Goal: Contribute content: Add original content to the website for others to see

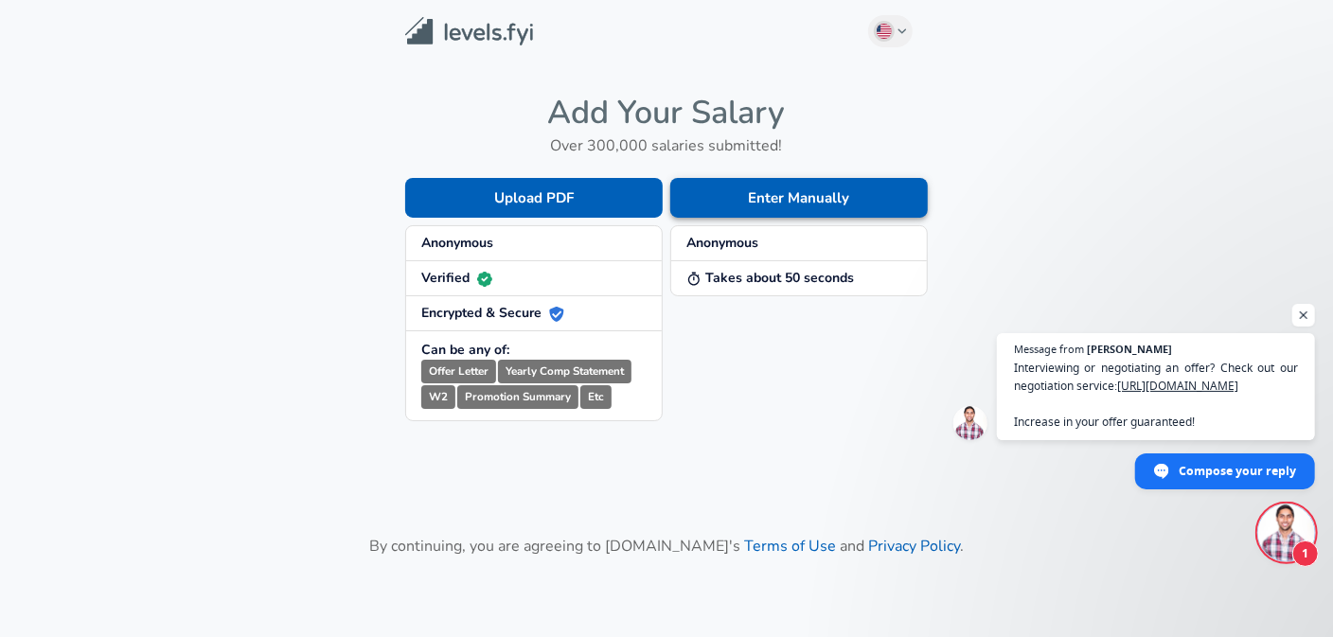
click at [770, 190] on button "Enter Manually" at bounding box center [799, 198] width 258 height 40
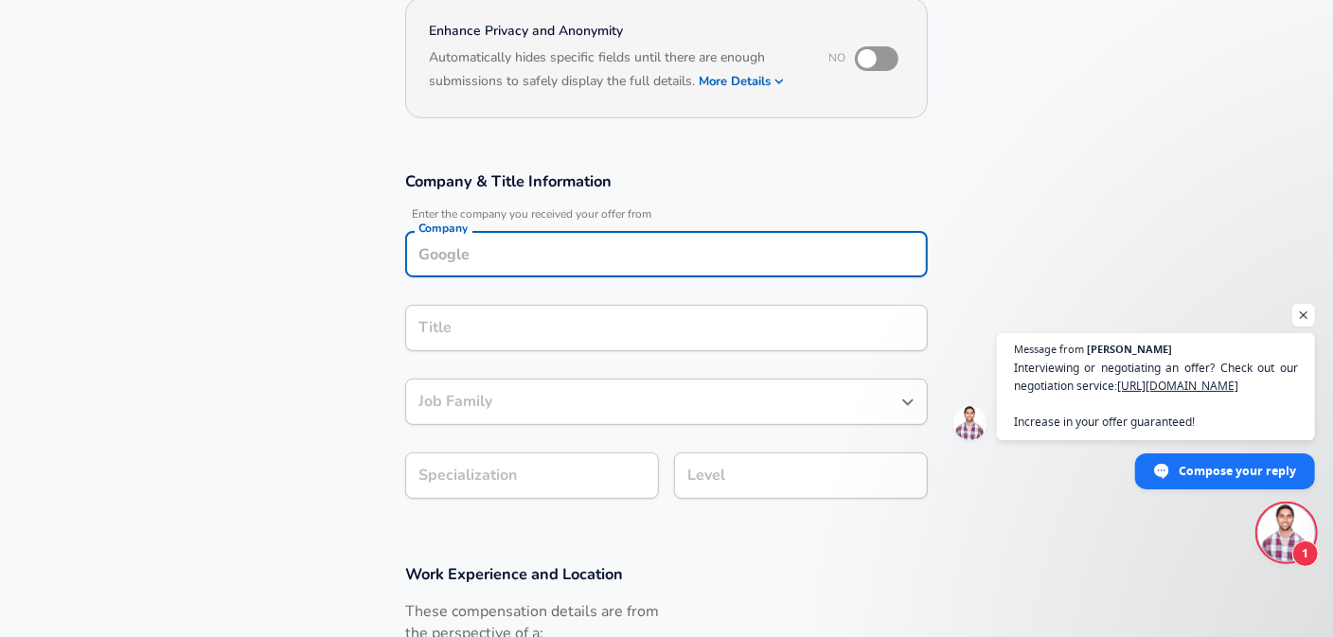
scroll to position [207, 0]
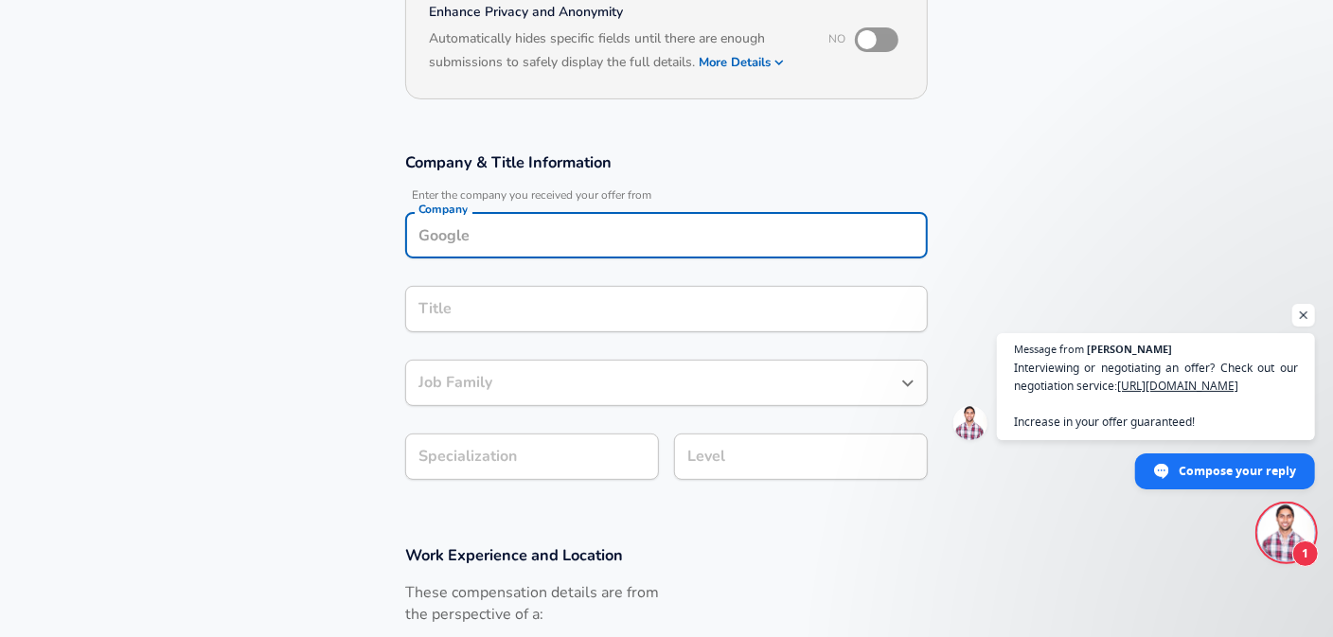
click at [491, 251] on div "Company" at bounding box center [666, 235] width 523 height 46
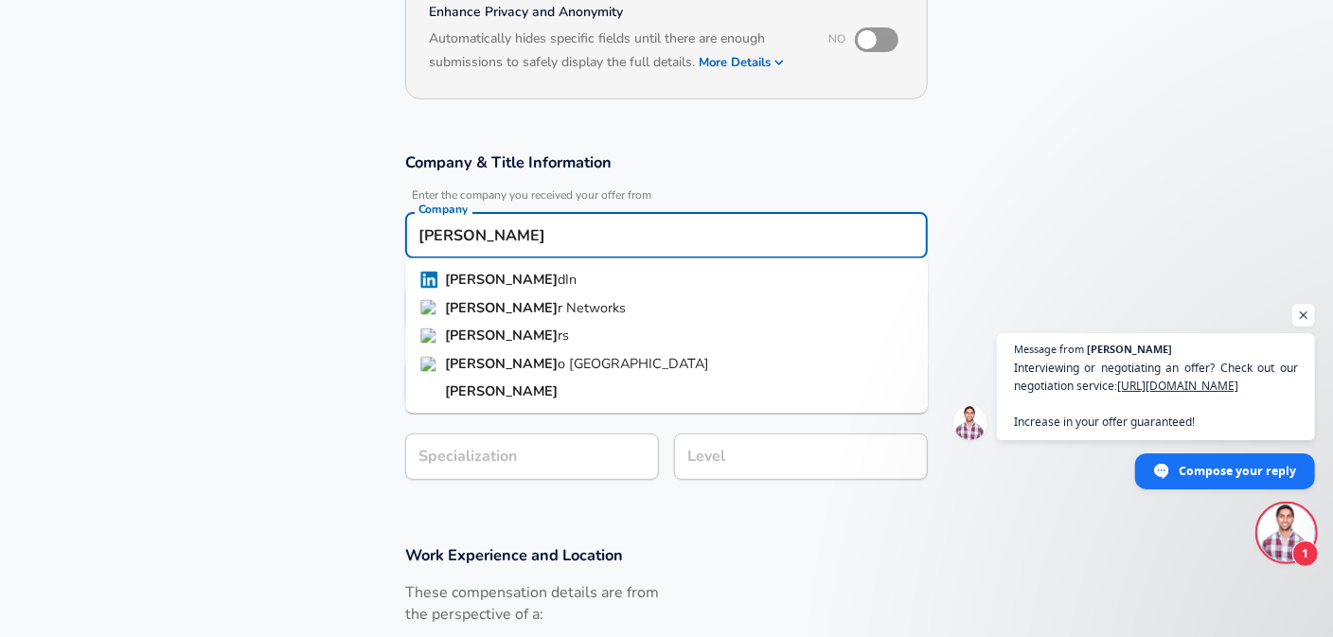
click at [558, 280] on span "dIn" at bounding box center [567, 279] width 19 height 19
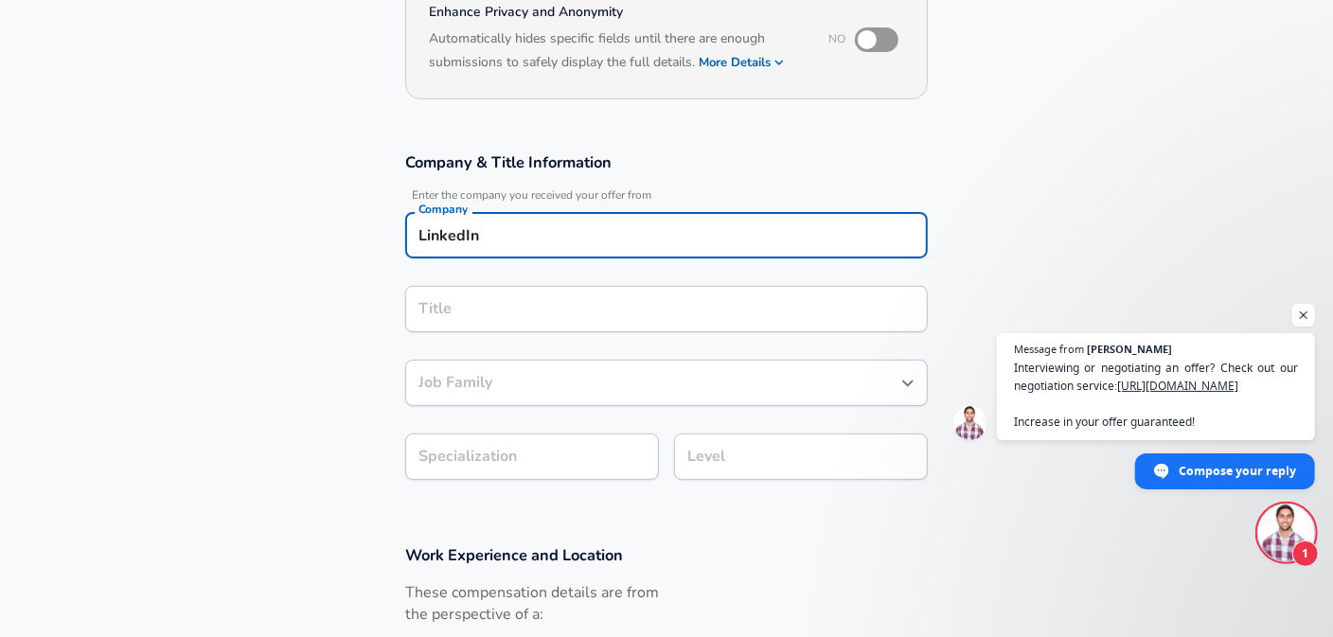
type input "LinkedIn"
click at [506, 317] on div "Title" at bounding box center [666, 309] width 523 height 46
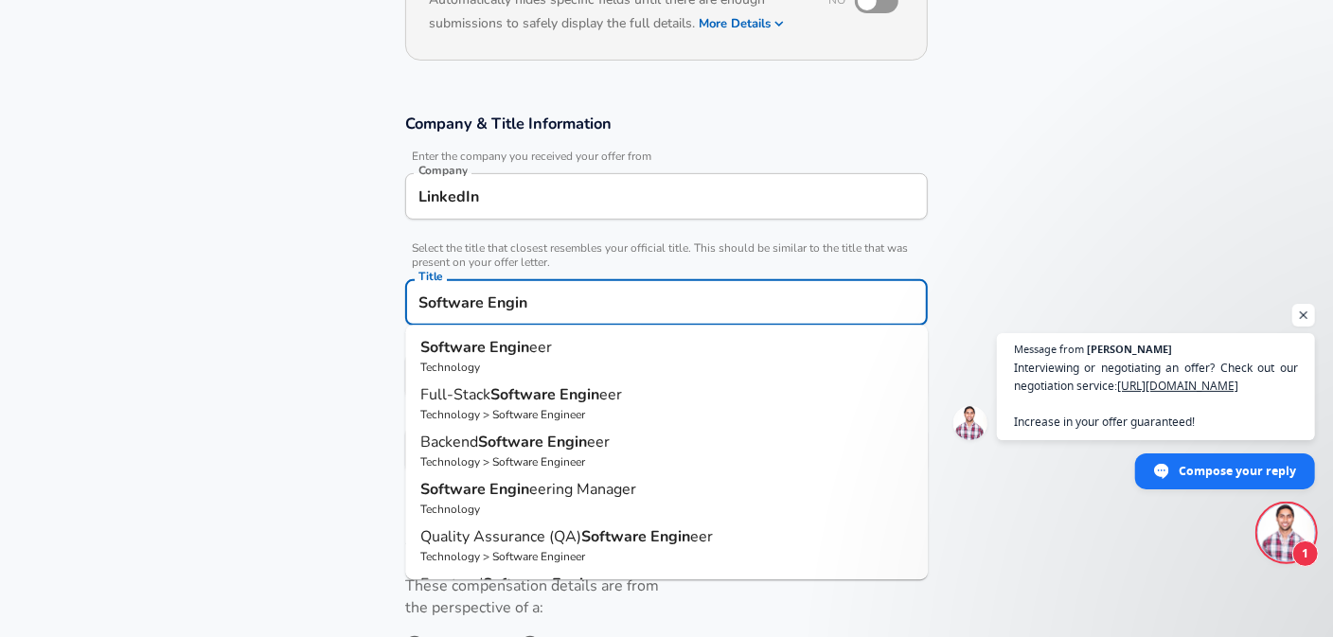
click at [505, 342] on strong "Engin" at bounding box center [510, 347] width 40 height 21
type input "Software Engineer"
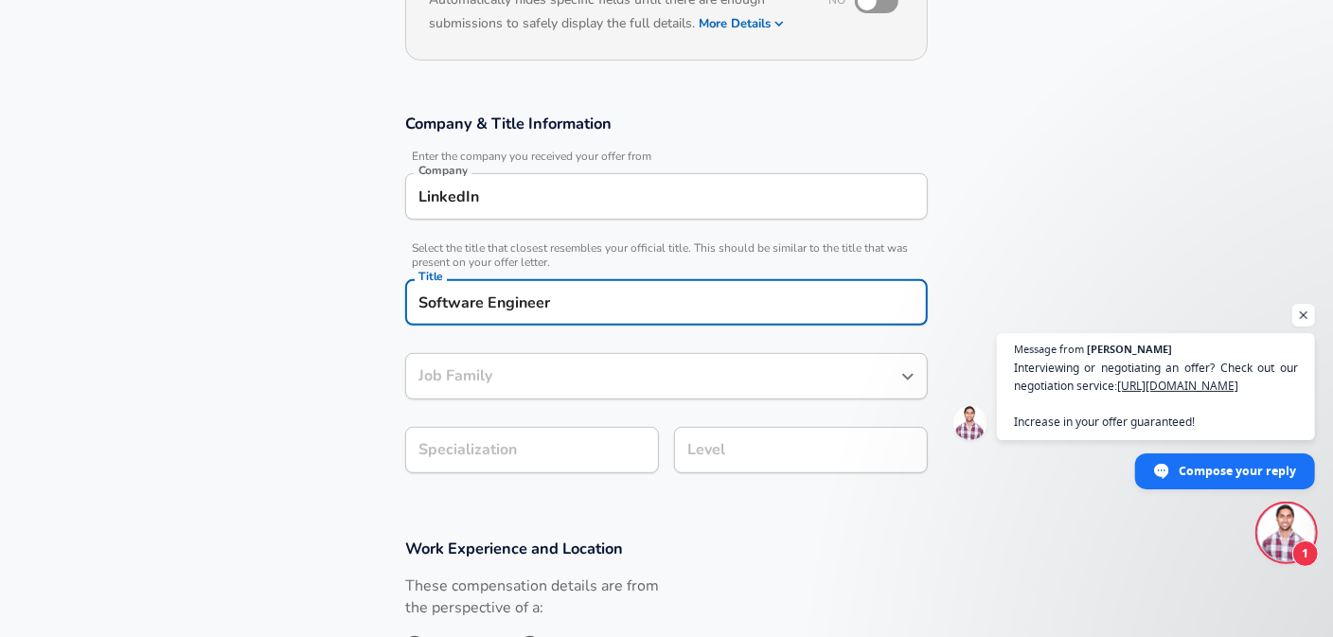
type input "Software Engineer"
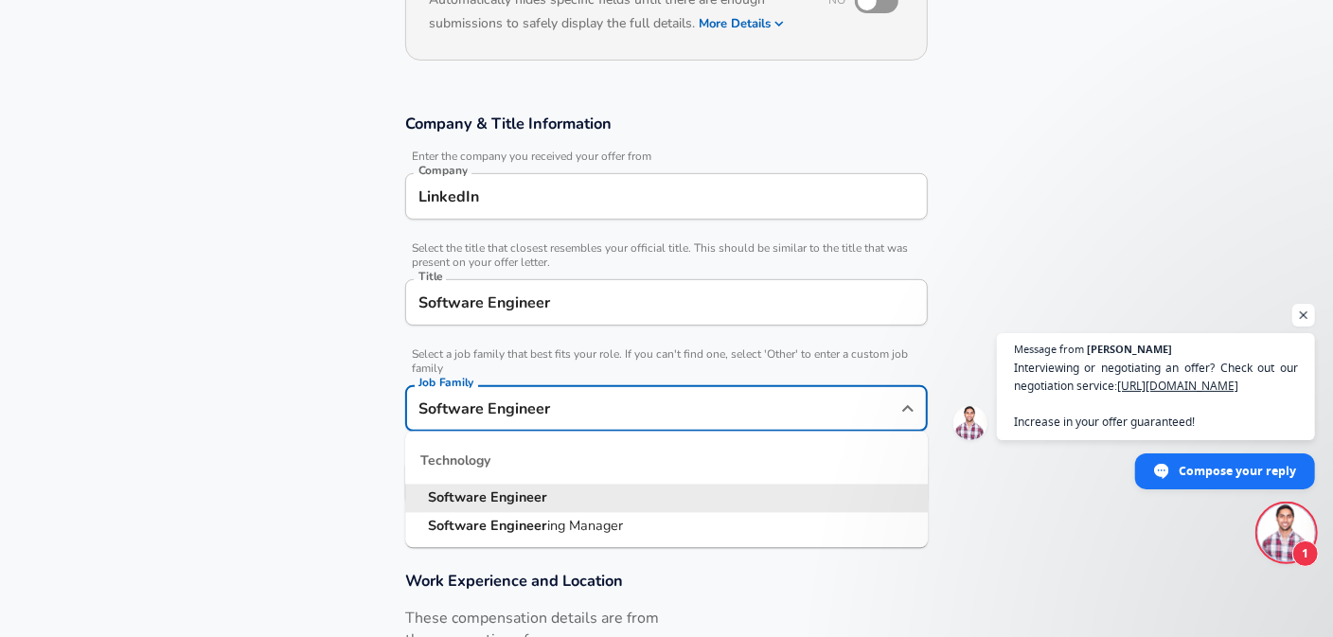
scroll to position [284, 0]
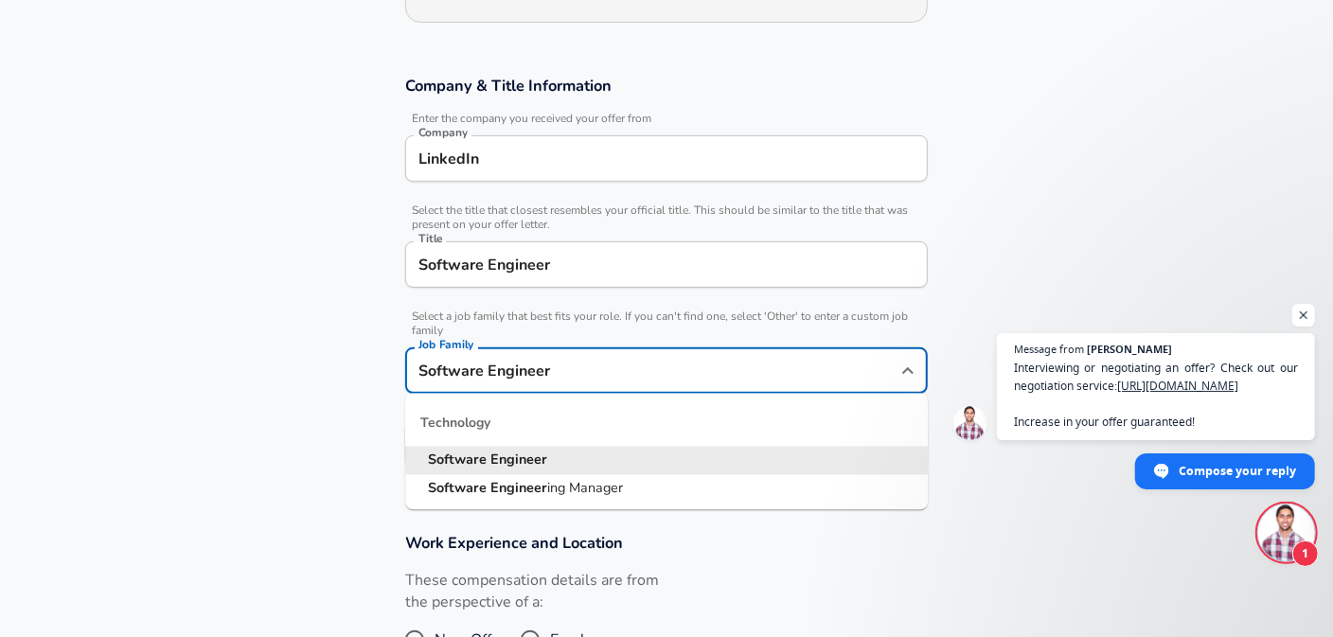
click at [588, 375] on input "Software Engineer" at bounding box center [652, 370] width 477 height 29
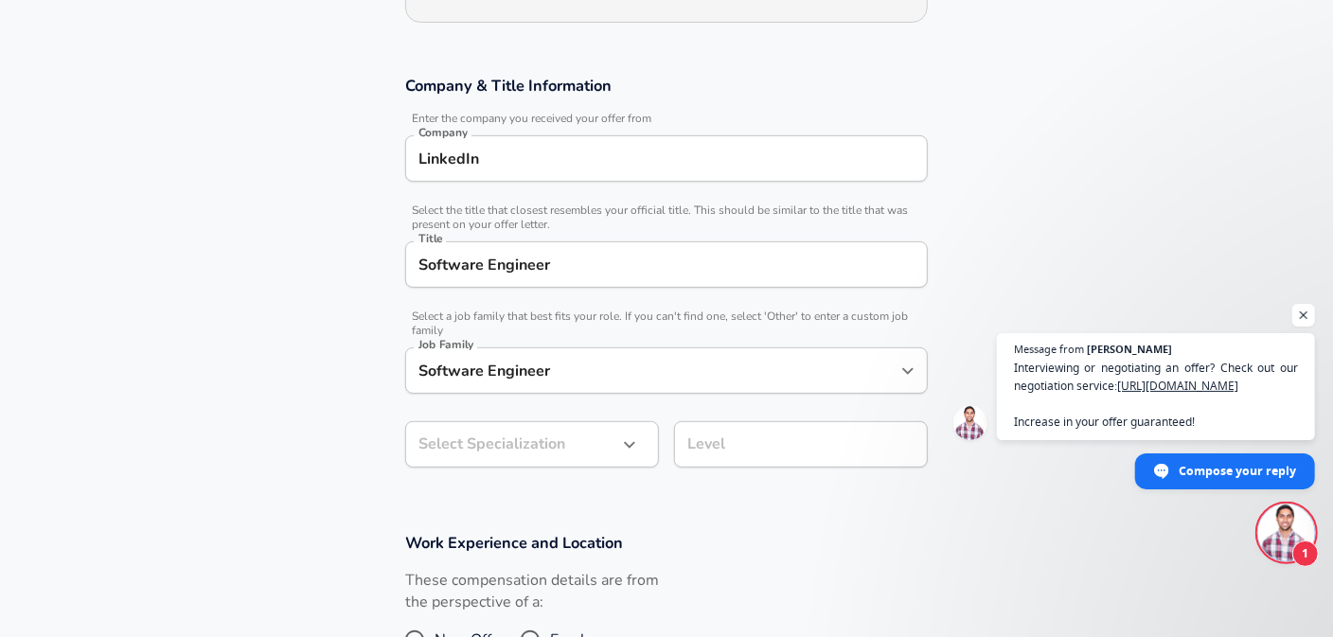
click at [306, 369] on section "Company & Title Information Enter the company you received your offer from Comp…" at bounding box center [666, 281] width 1333 height 457
click at [564, 353] on body "English ([GEOGRAPHIC_DATA]) Change Restart Add Your Salary Upload your offer le…" at bounding box center [666, 34] width 1333 height 637
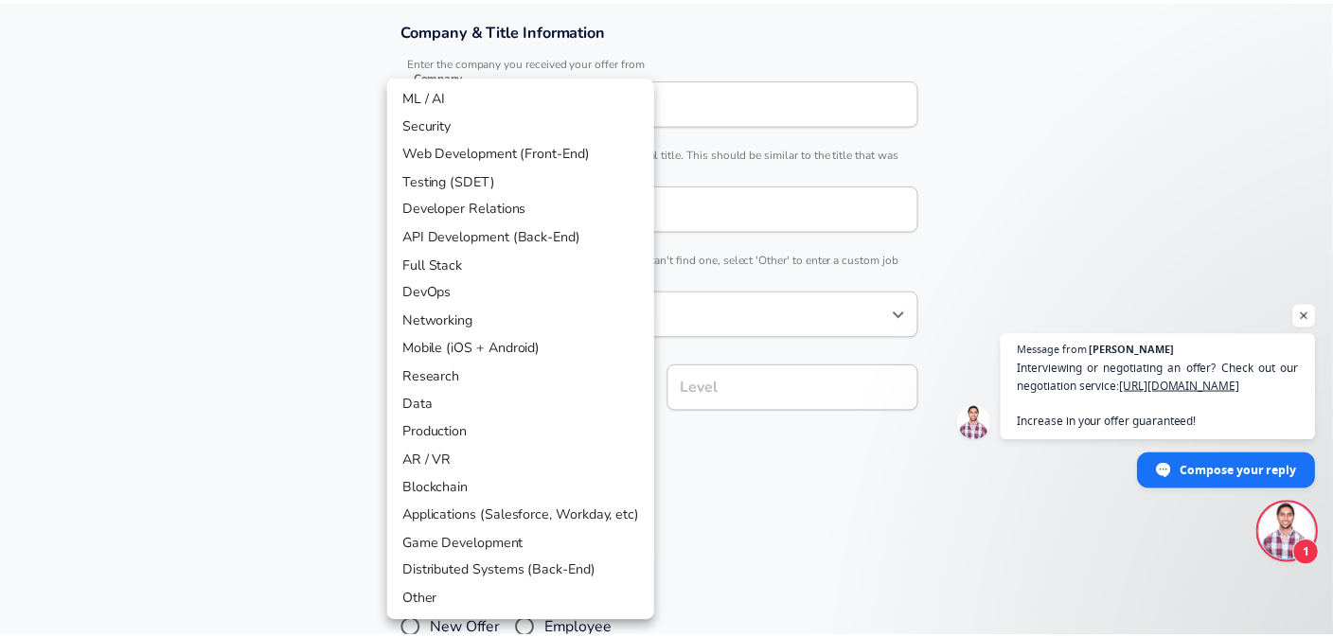
scroll to position [0, 0]
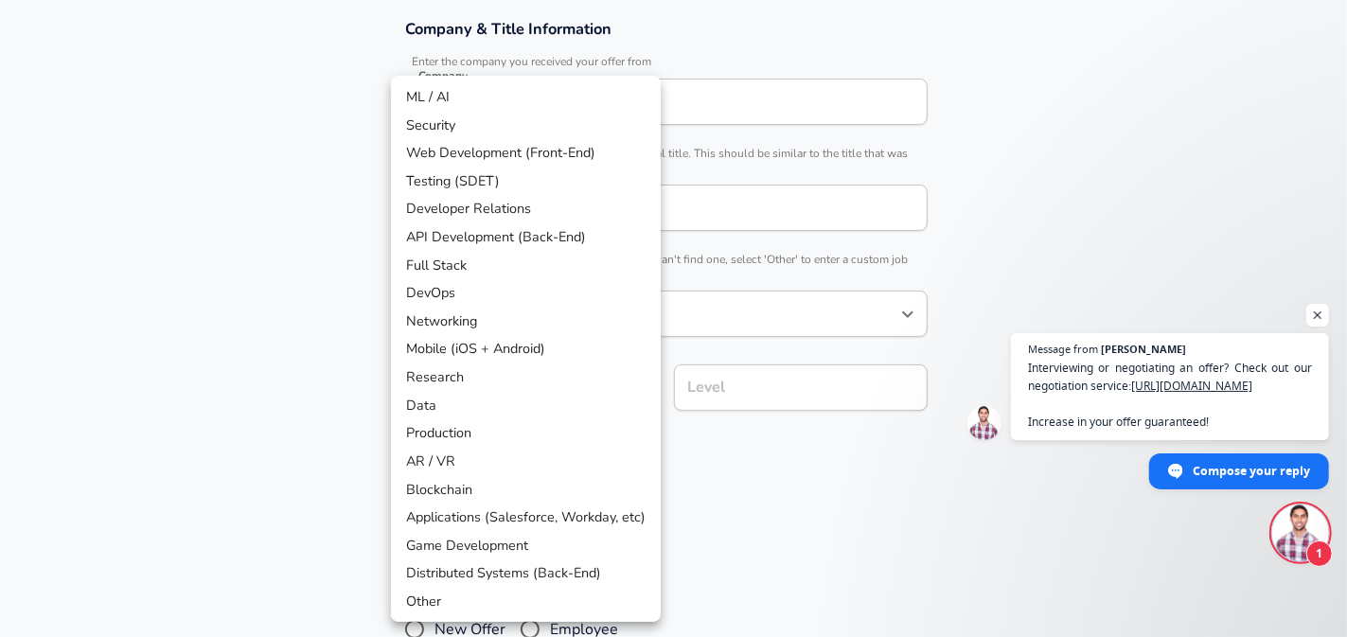
click at [480, 403] on li "Data" at bounding box center [526, 406] width 270 height 28
type input "Data"
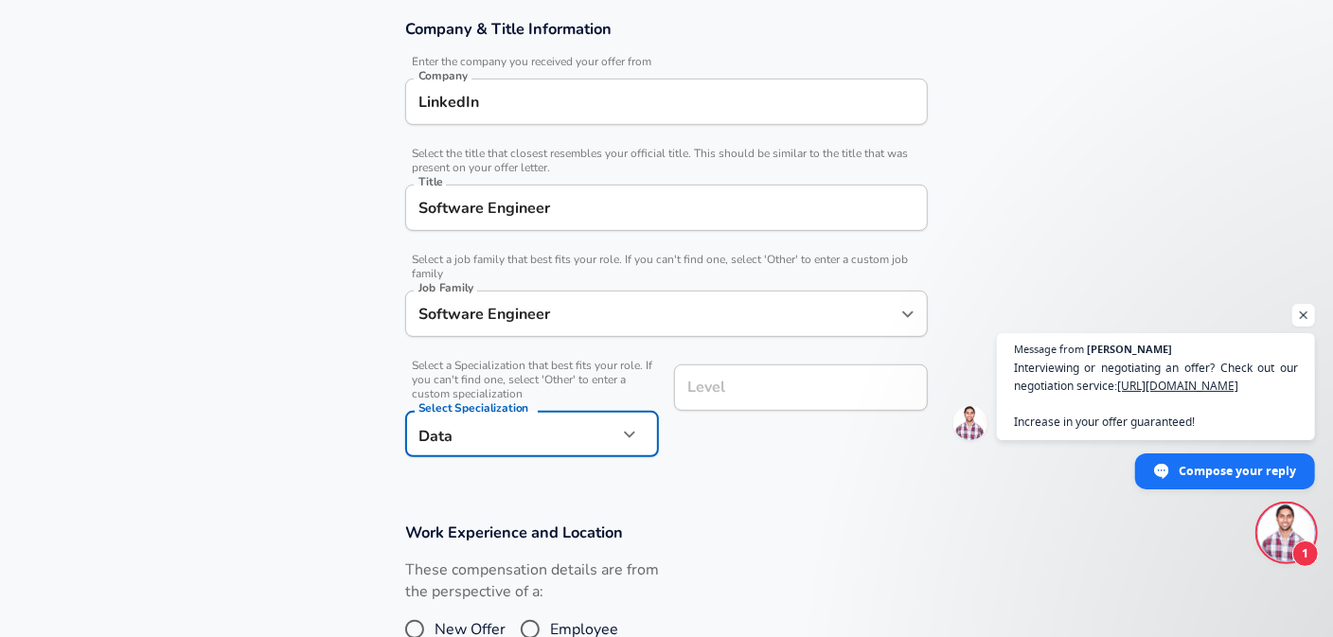
click at [324, 404] on section "Company & Title Information Enter the company you received your offer from Comp…" at bounding box center [666, 248] width 1333 height 504
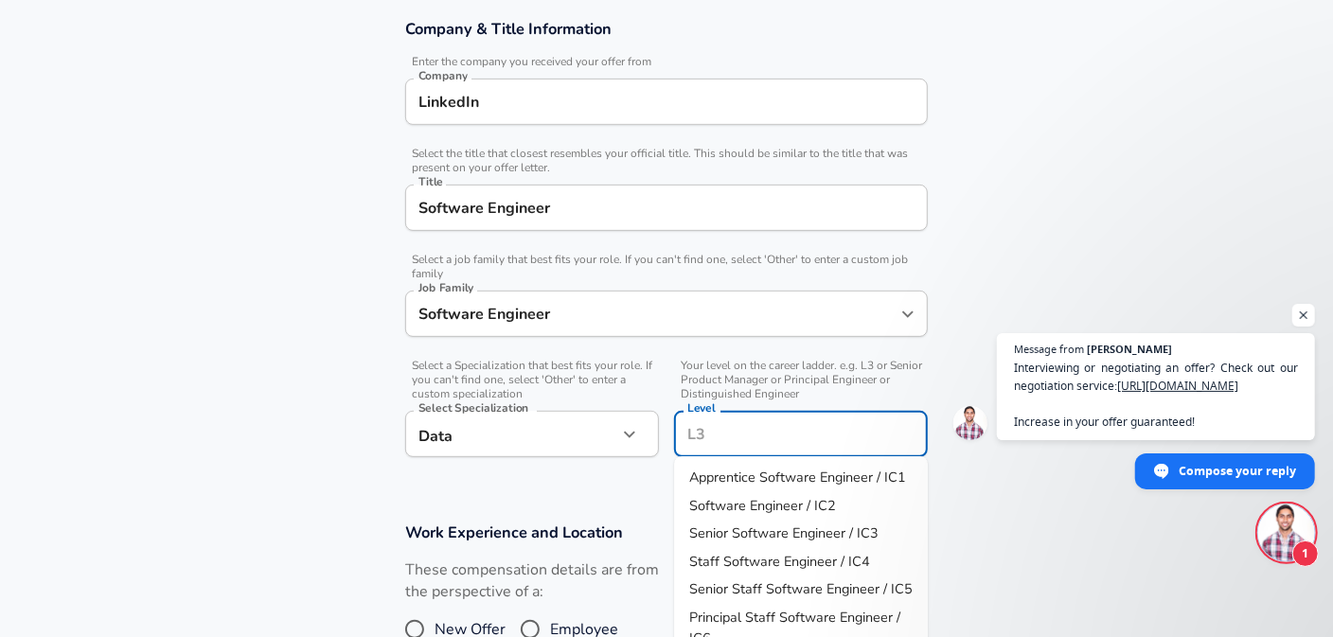
click at [764, 419] on input "Level" at bounding box center [801, 433] width 237 height 29
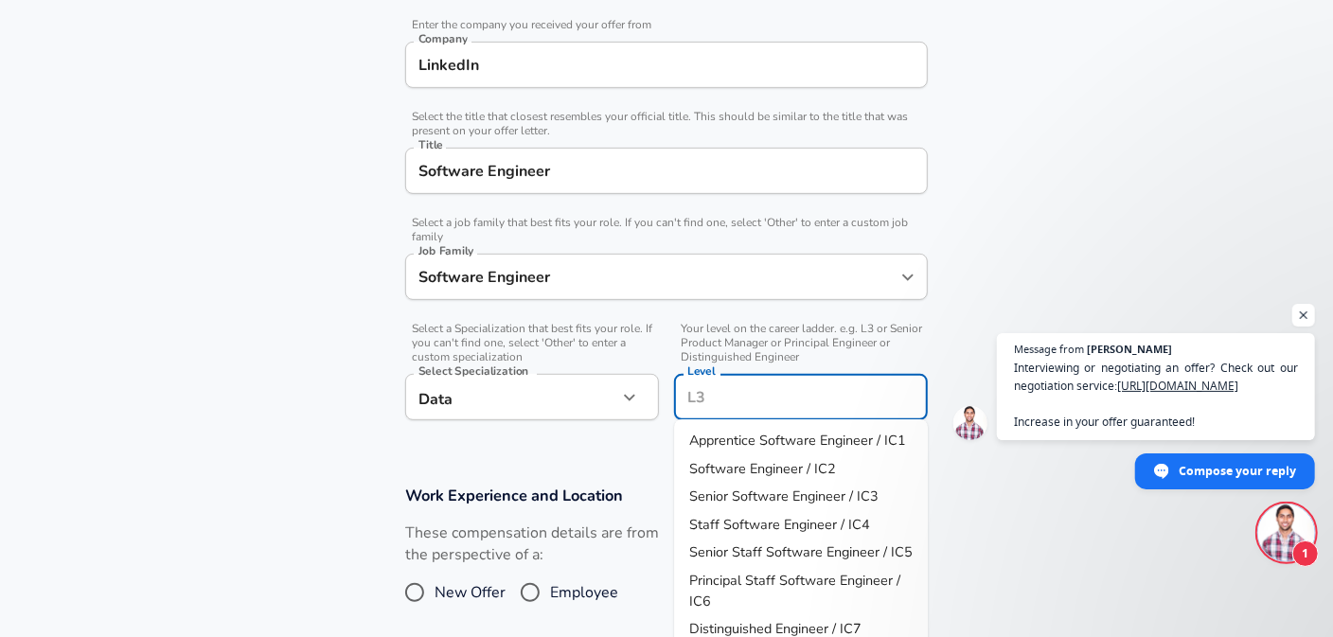
click at [778, 478] on span "Software Engineer / IC2" at bounding box center [762, 468] width 147 height 19
type input "Software Engineer / IC2"
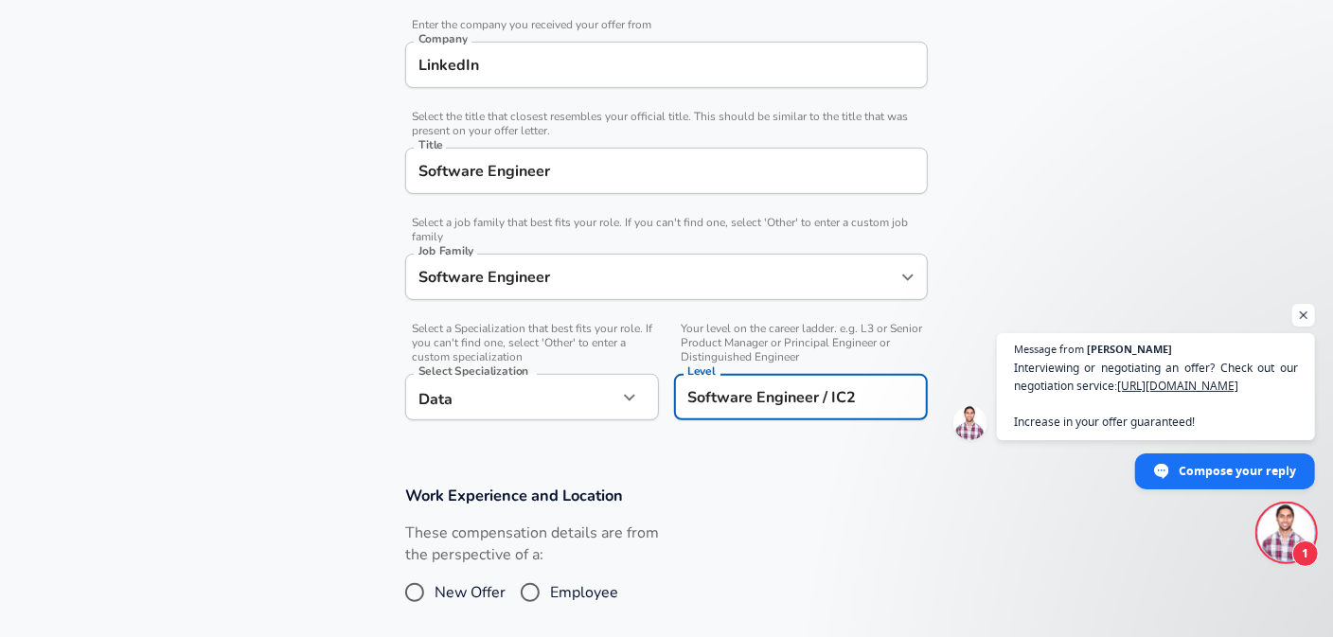
click at [722, 442] on section "Company & Title Information Enter the company you received your offer from Comp…" at bounding box center [666, 211] width 1333 height 504
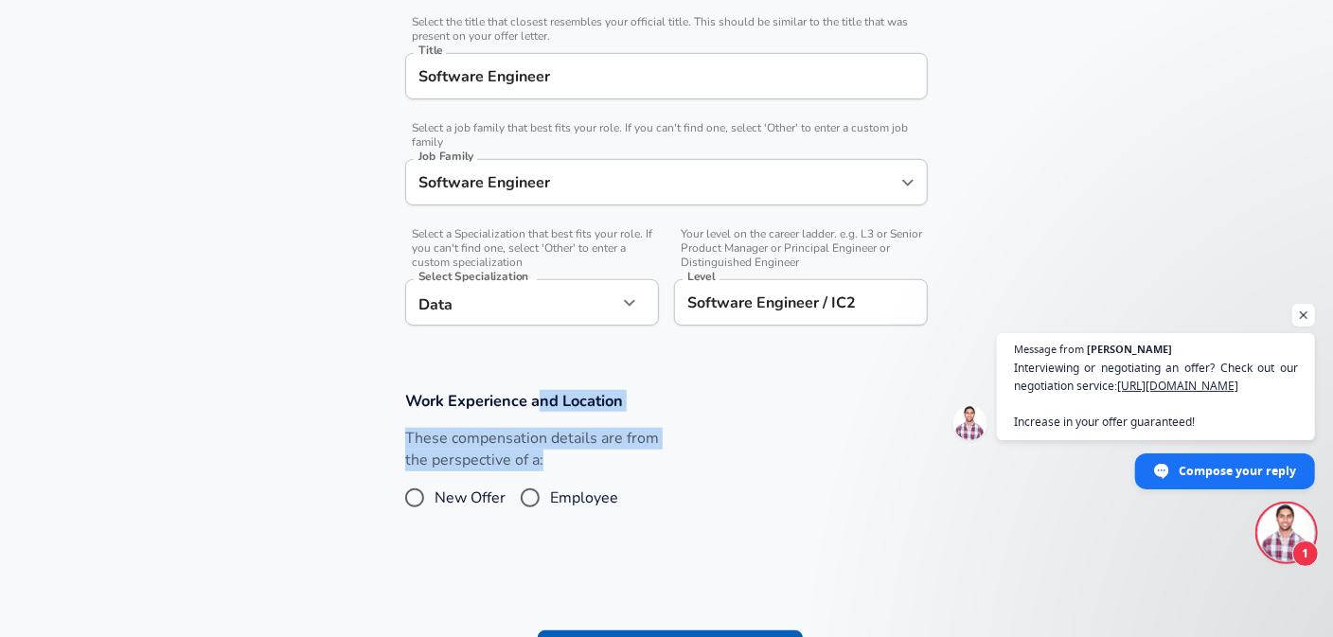
drag, startPoint x: 538, startPoint y: 398, endPoint x: 582, endPoint y: 456, distance: 73.7
click at [582, 456] on div "Work Experience and Location These compensation details are from the perspectiv…" at bounding box center [667, 459] width 568 height 138
click at [582, 456] on label "These compensation details are from the perspective of a:" at bounding box center [532, 450] width 254 height 44
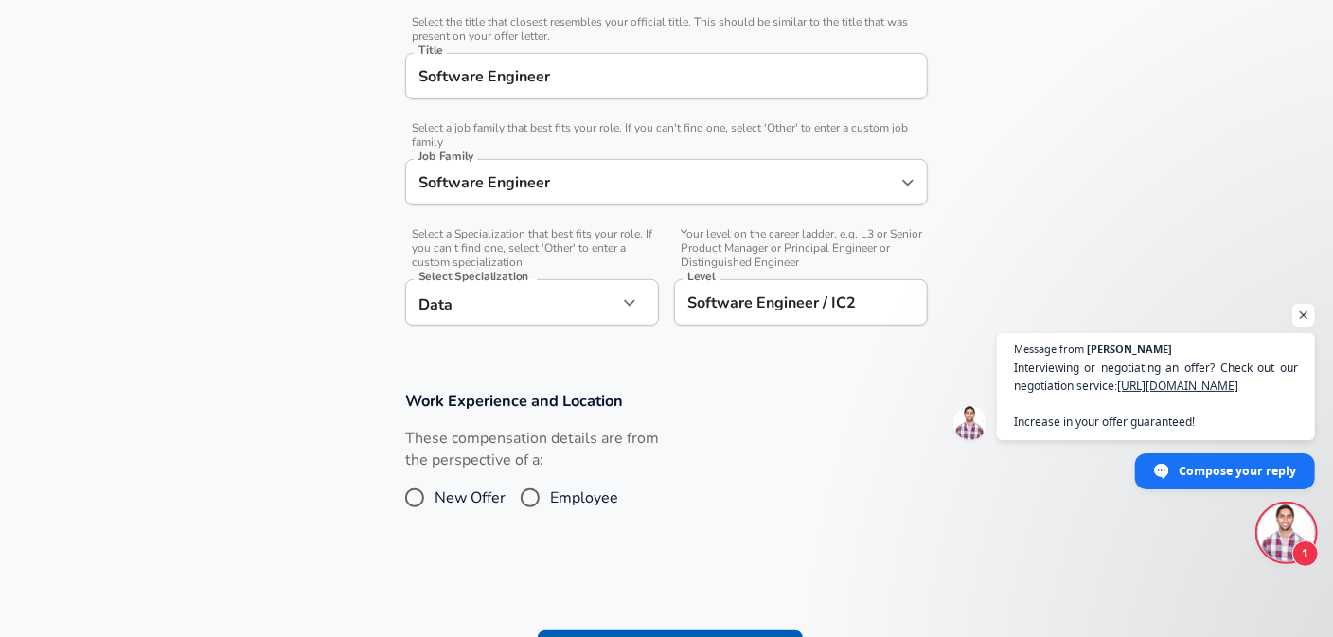
click at [528, 492] on input "Employee" at bounding box center [530, 498] width 40 height 30
radio input "true"
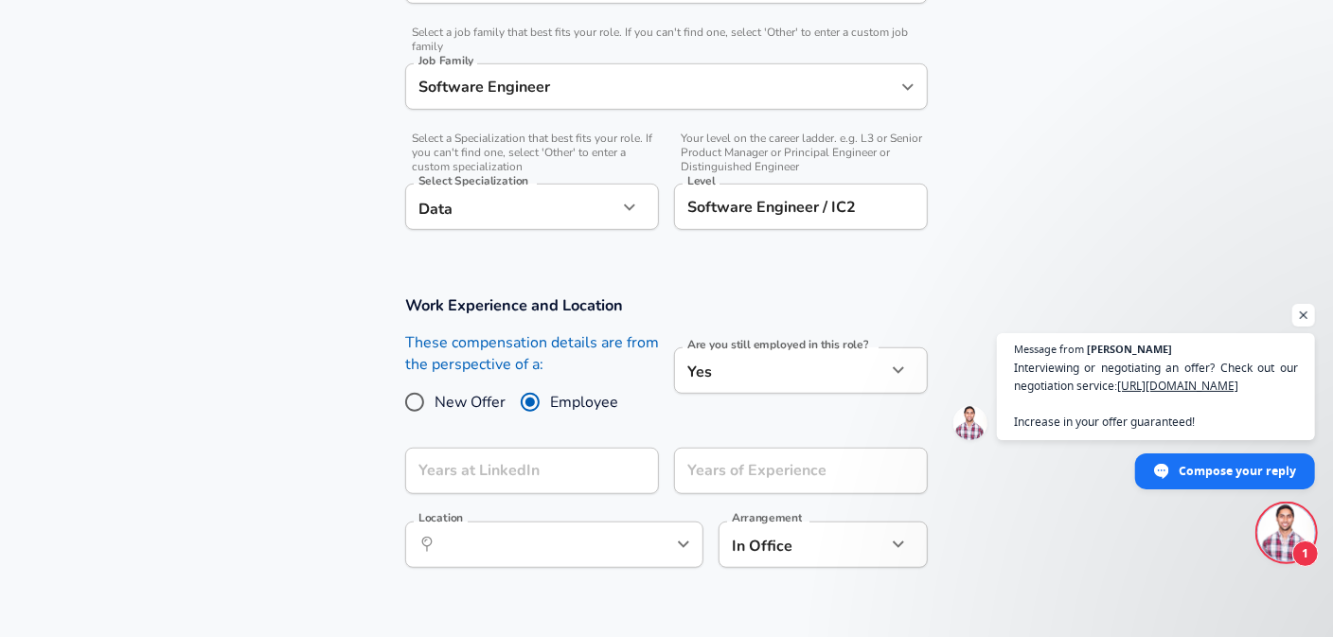
scroll to position [663, 0]
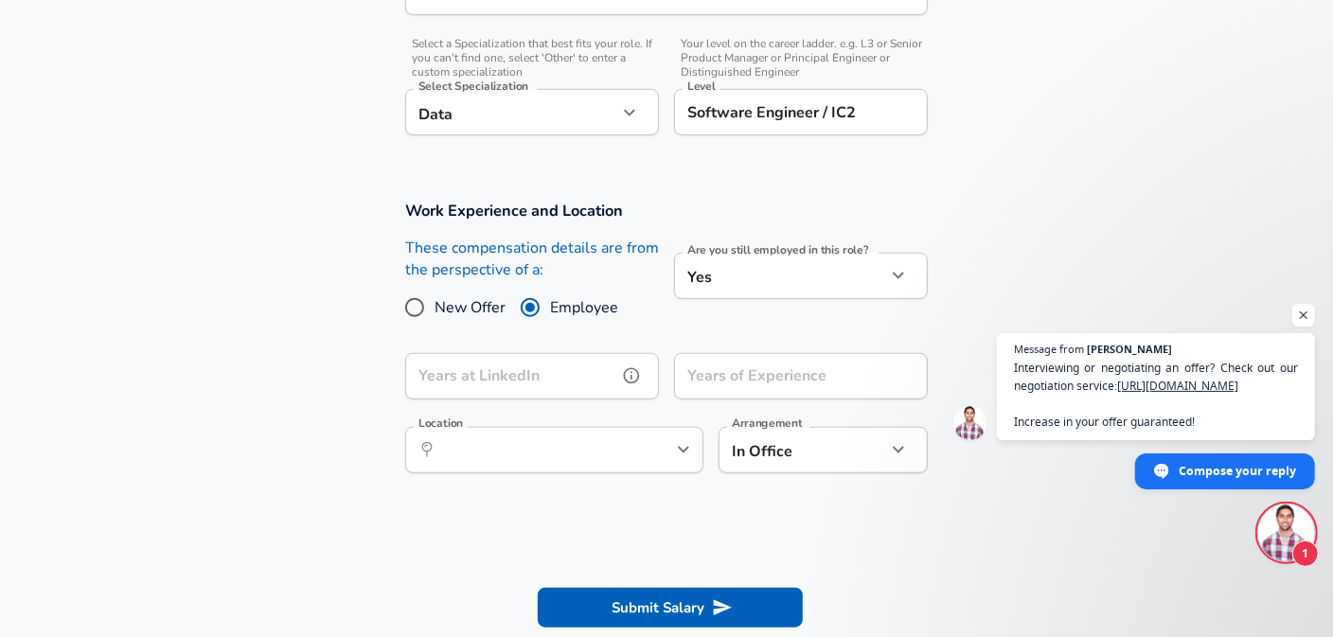
click at [563, 378] on input "Years at LinkedIn" at bounding box center [511, 376] width 212 height 46
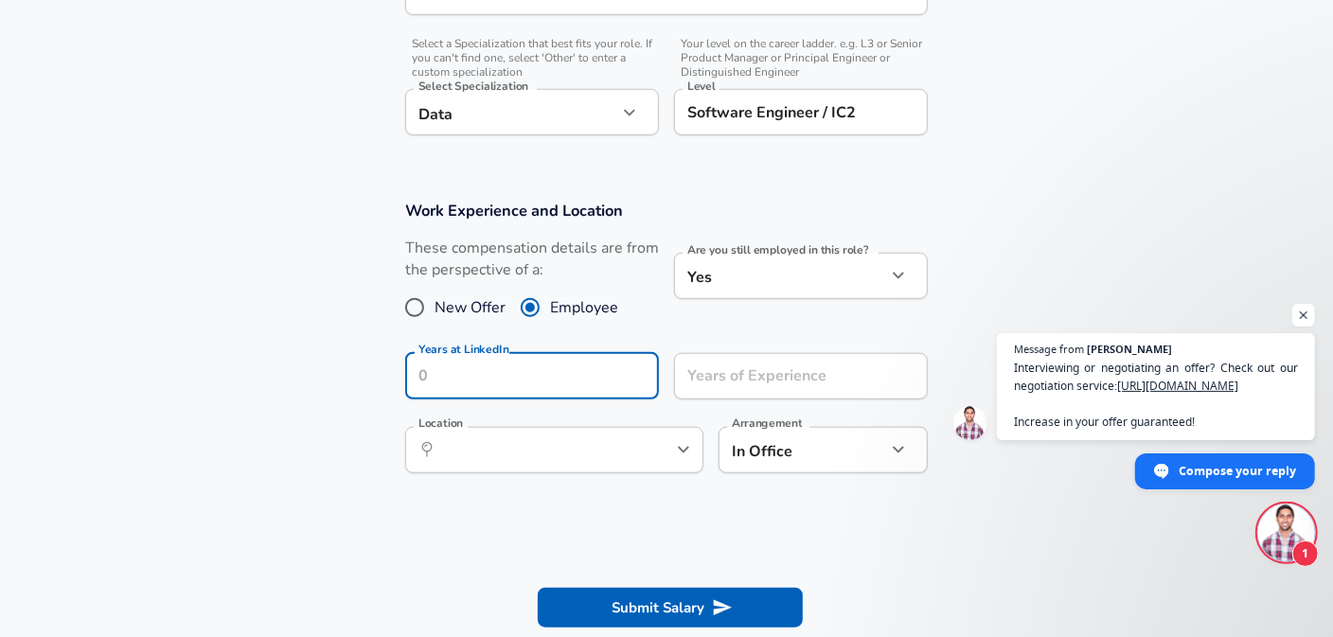
click at [623, 317] on div "New Offer Employee" at bounding box center [532, 308] width 254 height 30
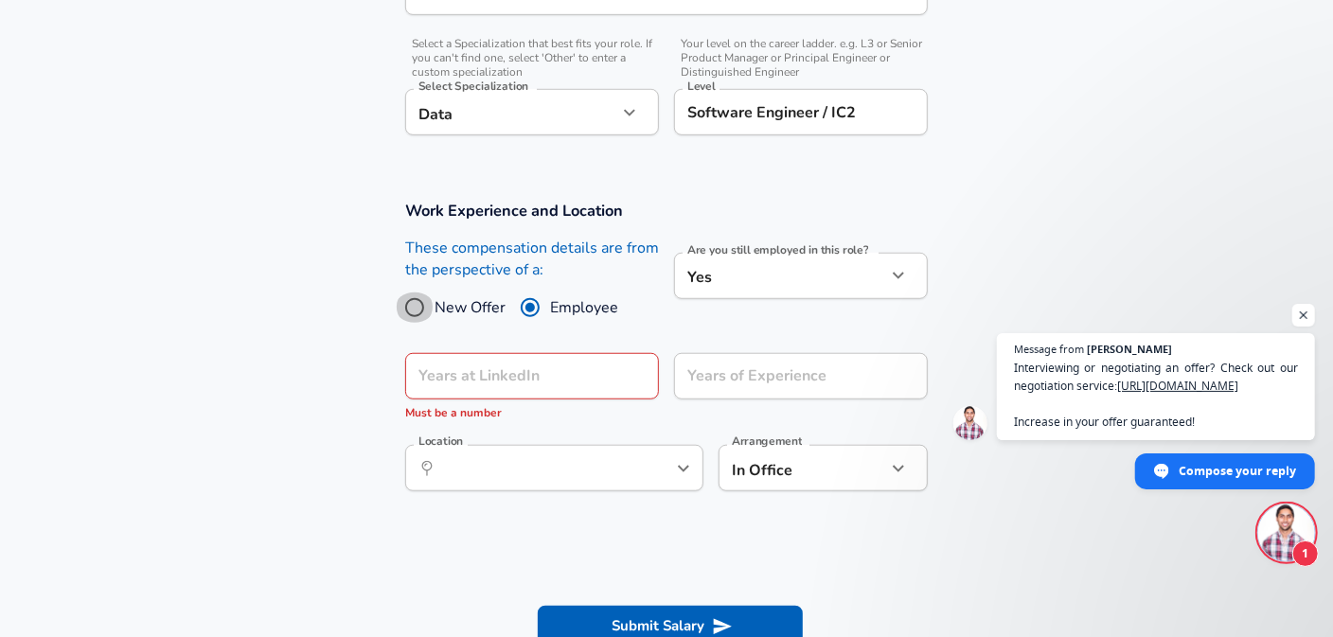
click at [425, 305] on input "New Offer" at bounding box center [415, 308] width 40 height 30
radio input "true"
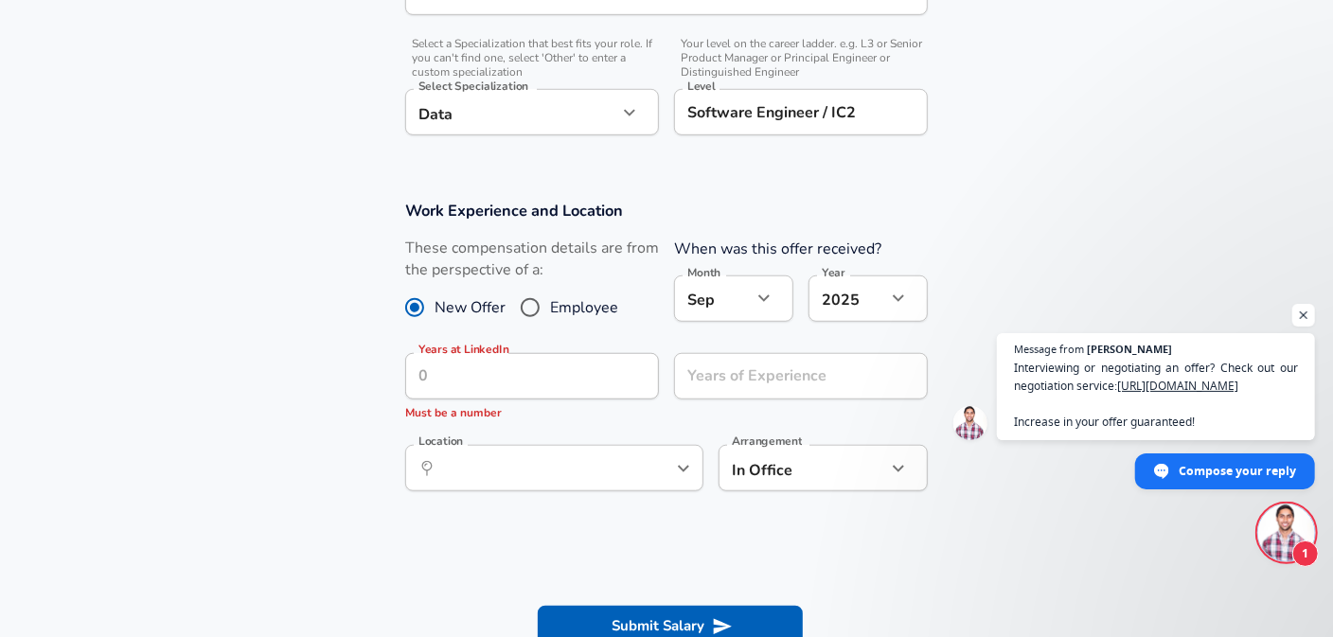
click at [597, 302] on span "Employee" at bounding box center [584, 307] width 68 height 23
click at [550, 302] on input "Employee" at bounding box center [530, 308] width 40 height 30
radio input "true"
radio input "false"
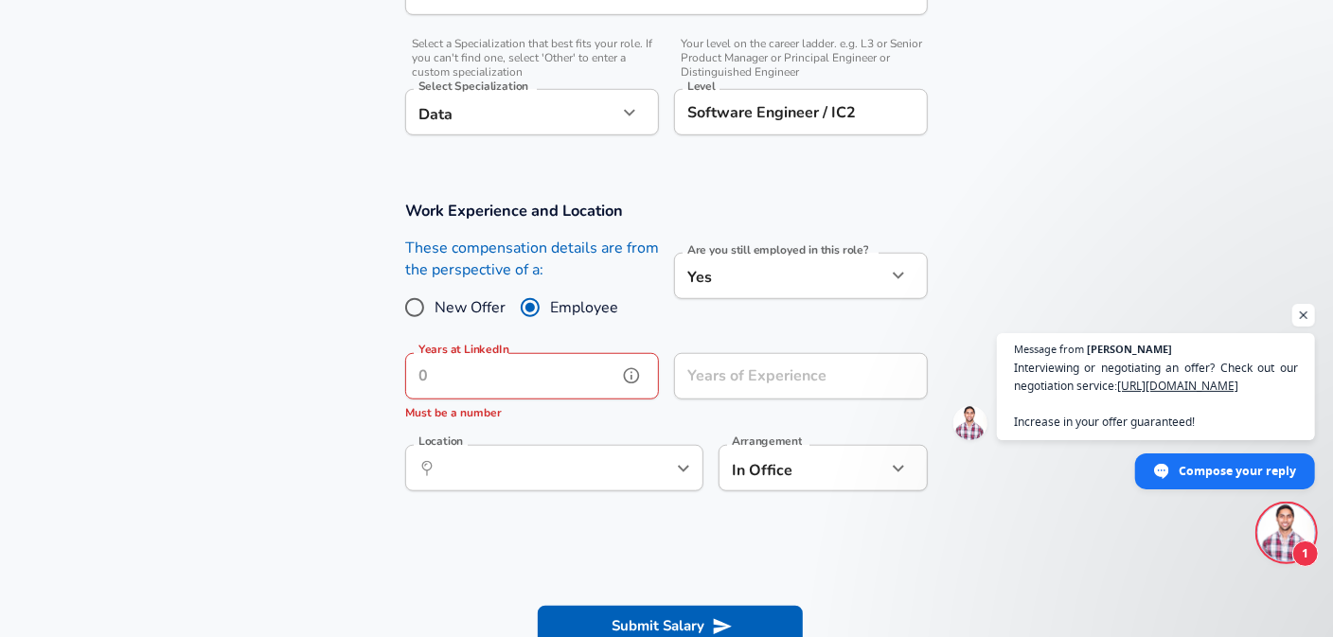
click at [580, 373] on input "Years at LinkedIn" at bounding box center [511, 376] width 212 height 46
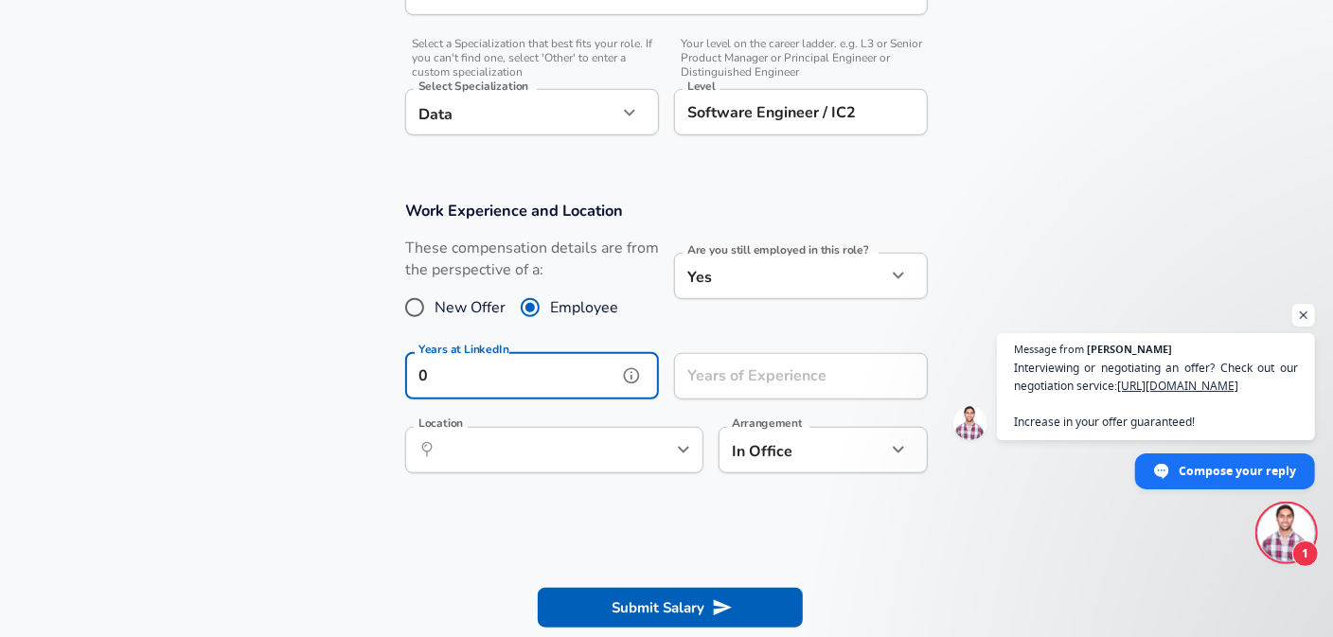
type input "0"
click at [775, 376] on input "Years of Experience" at bounding box center [780, 376] width 212 height 46
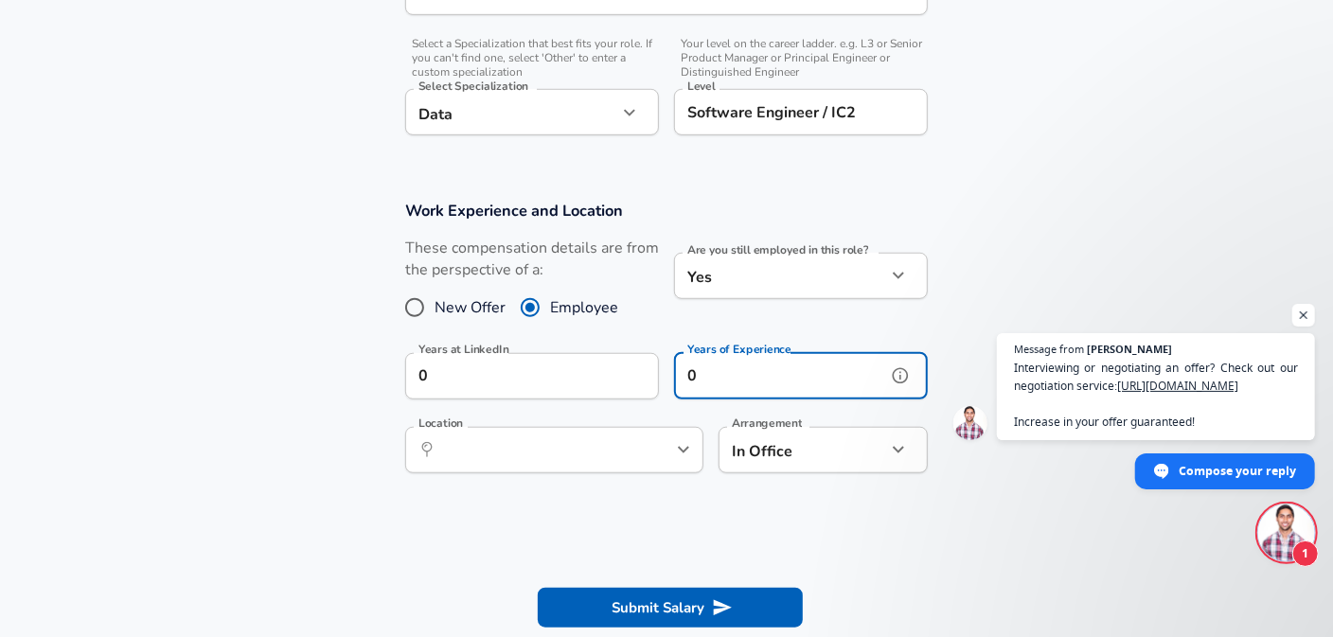
type input "0"
click at [664, 490] on section "Work Experience and Location These compensation details are from the perspectiv…" at bounding box center [666, 346] width 1333 height 337
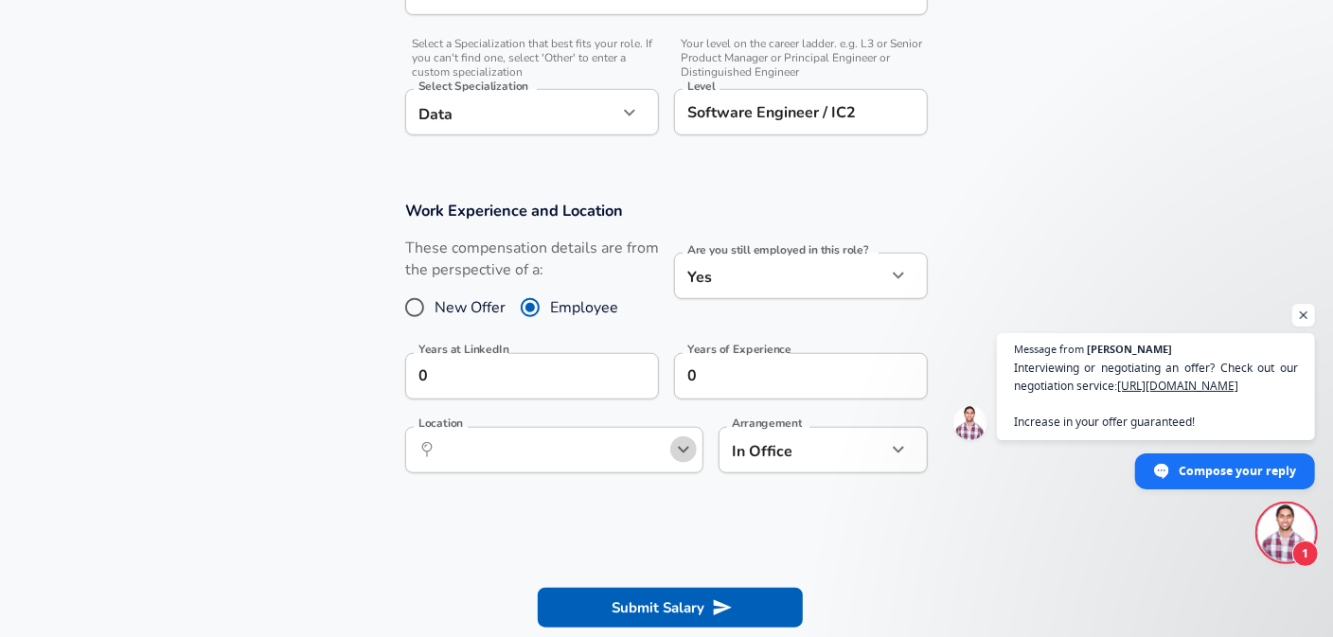
click at [689, 458] on icon "Open" at bounding box center [683, 449] width 23 height 23
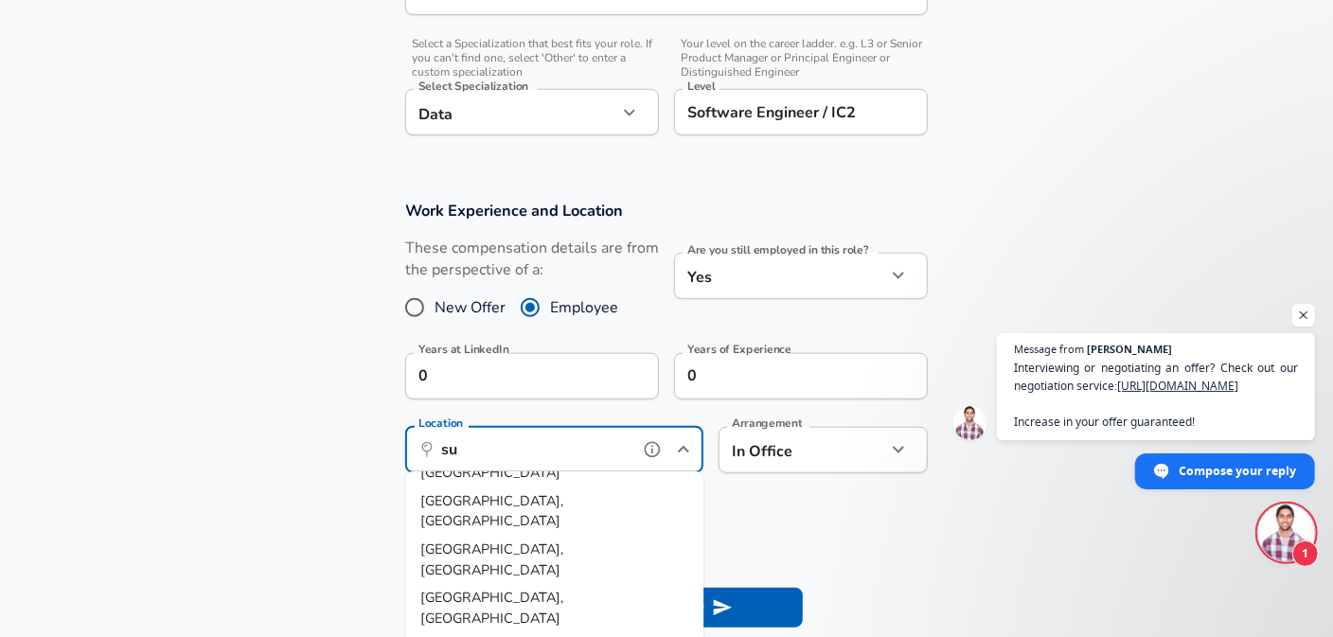
scroll to position [0, 0]
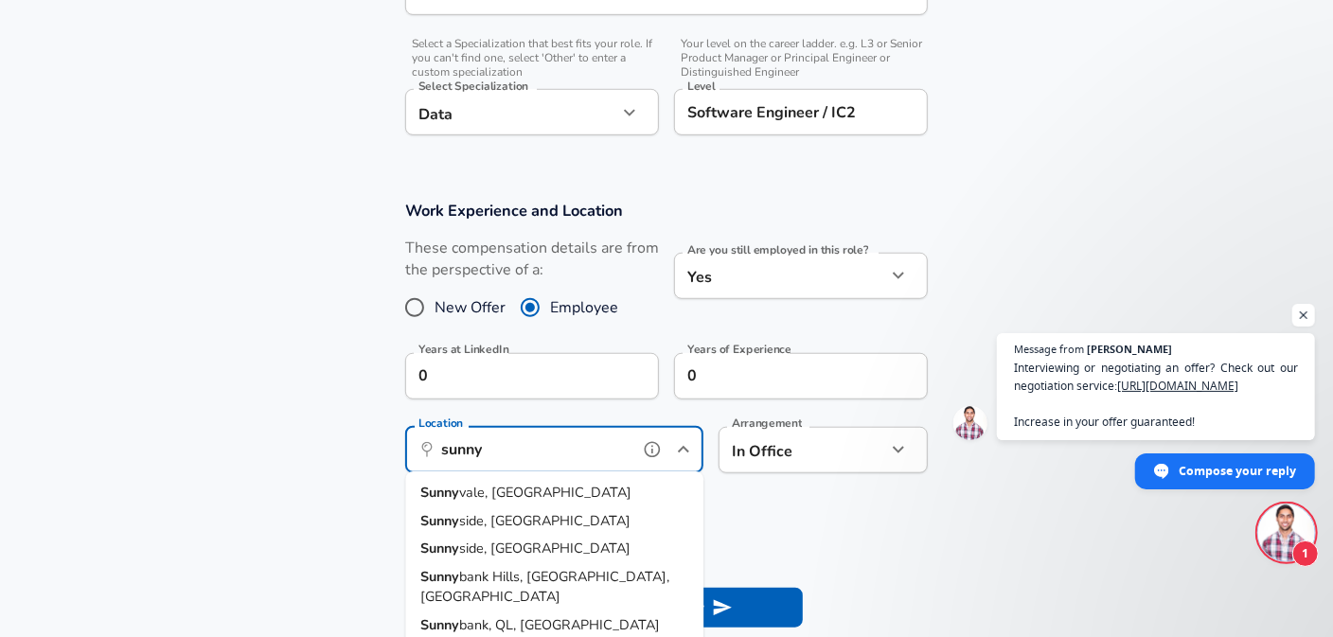
click at [575, 488] on li "Sunny vale, [GEOGRAPHIC_DATA]" at bounding box center [554, 493] width 298 height 28
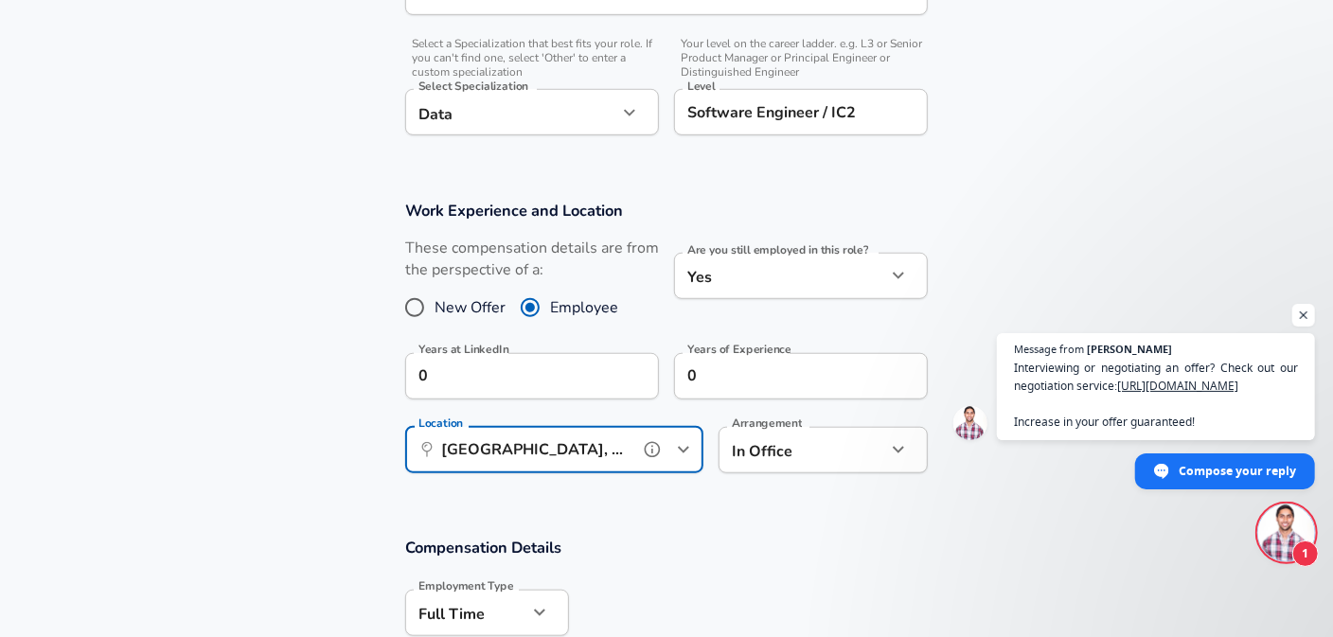
type input "[GEOGRAPHIC_DATA], [GEOGRAPHIC_DATA]"
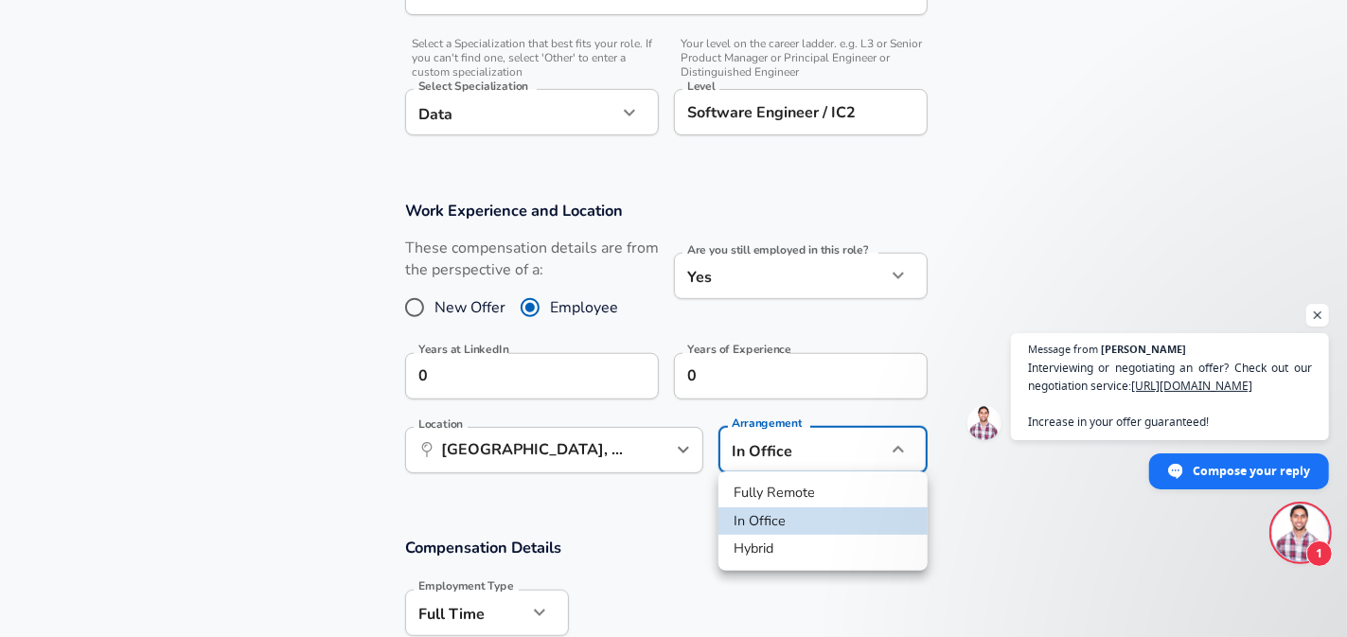
click at [780, 543] on li "Hybrid" at bounding box center [823, 549] width 209 height 28
type input "hybrid"
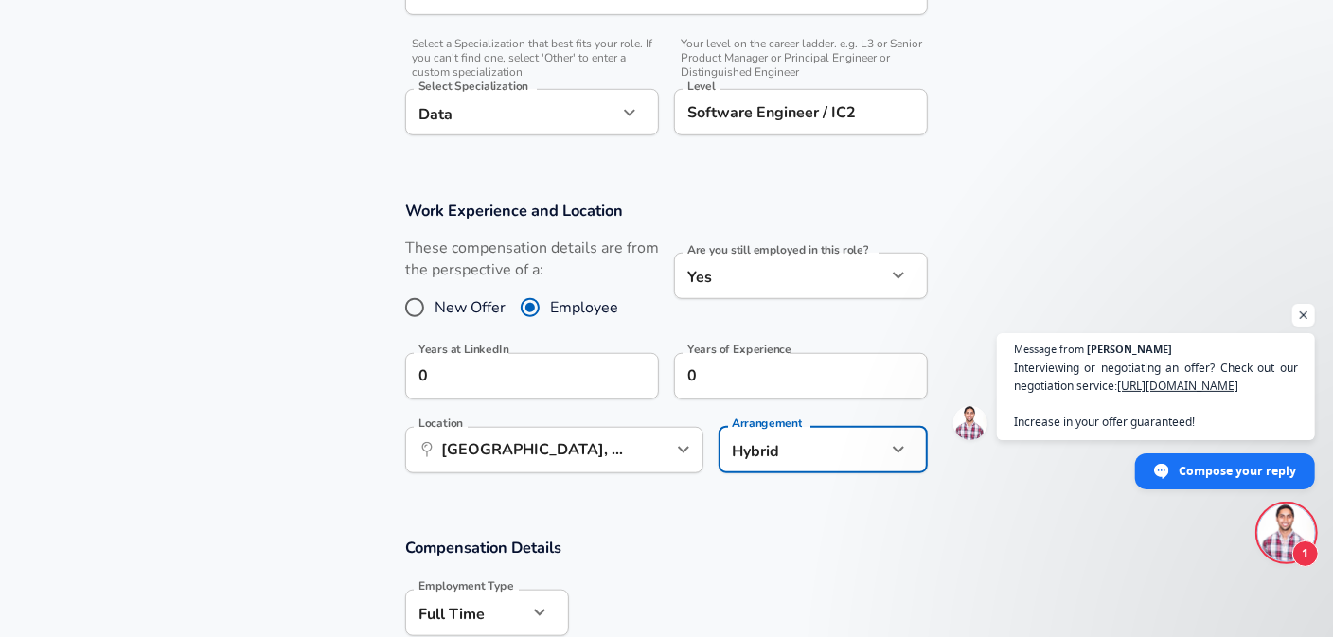
click at [750, 537] on h3 "Compensation Details" at bounding box center [666, 548] width 523 height 22
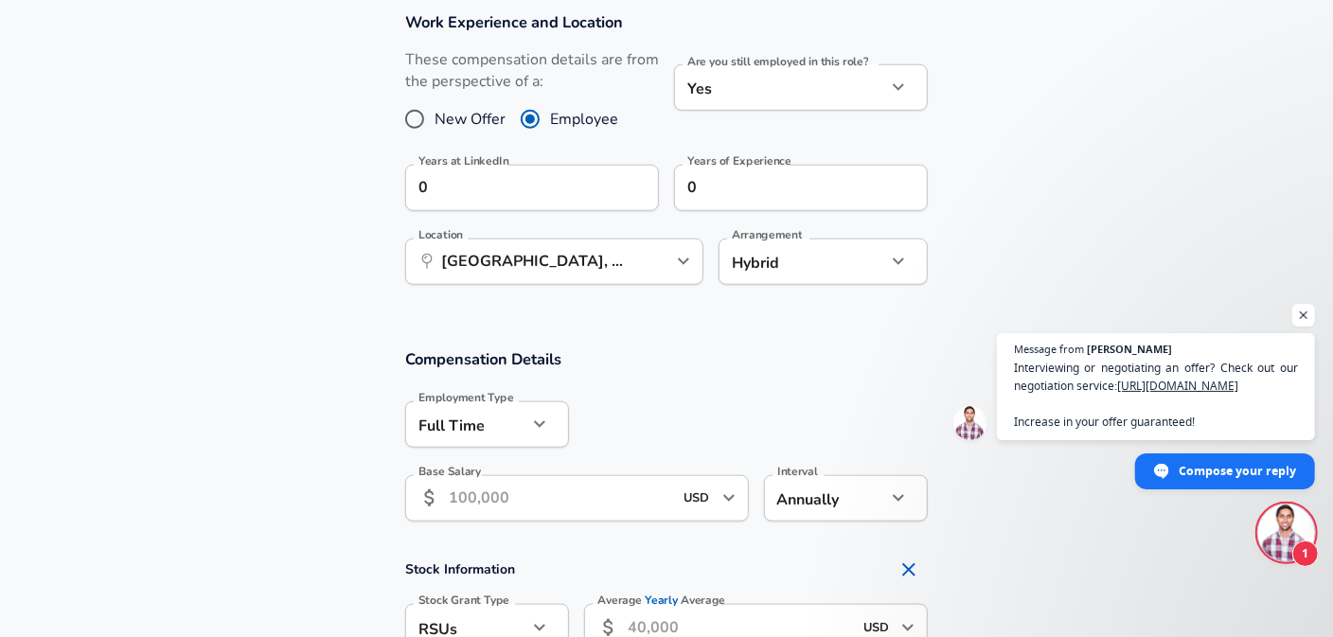
click at [501, 490] on input "Base Salary" at bounding box center [561, 498] width 224 height 46
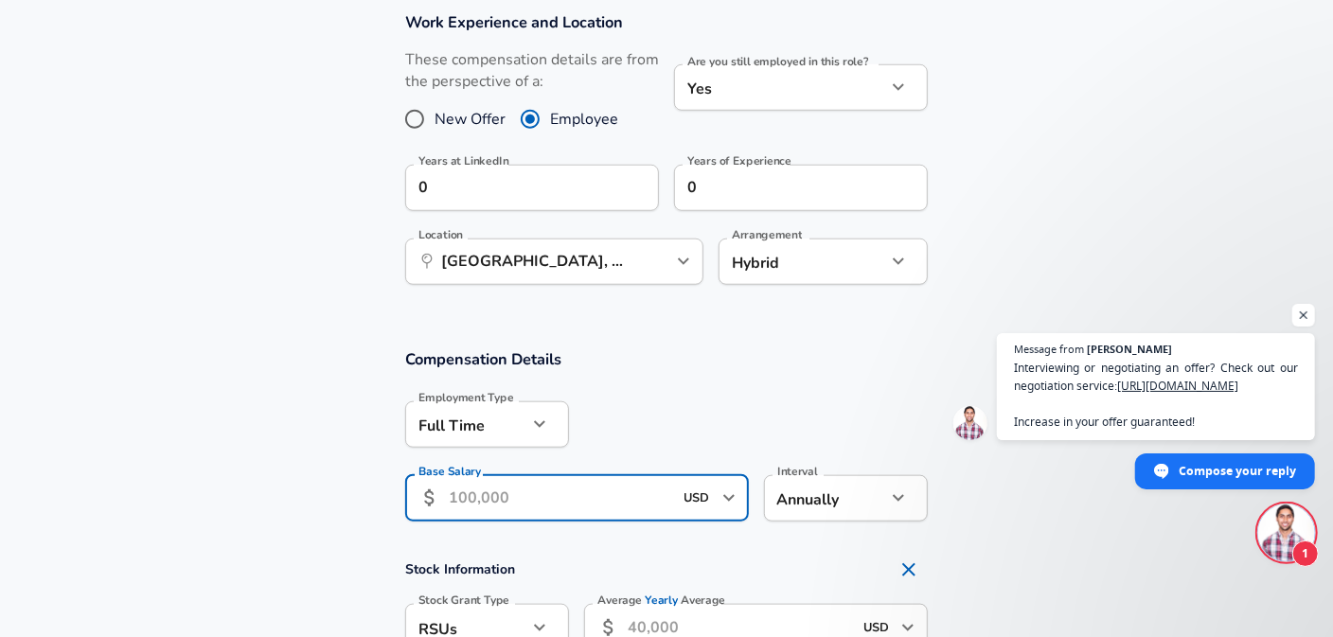
scroll to position [1042, 0]
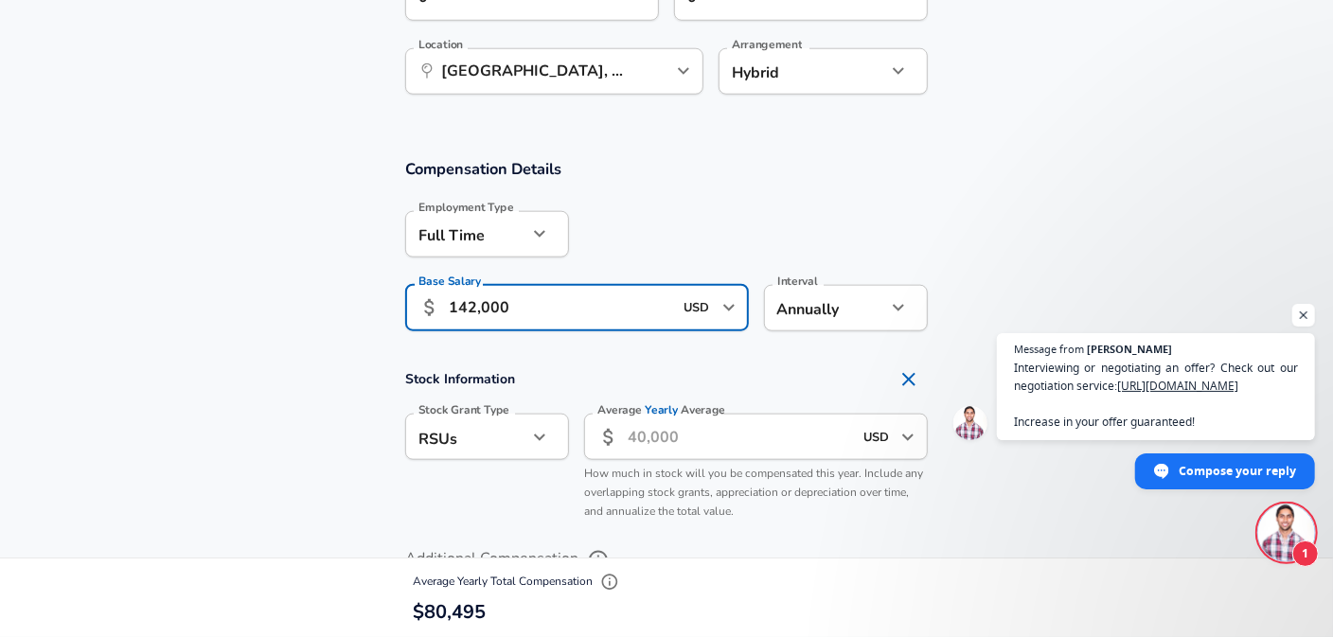
type input "142,000"
click at [612, 238] on div at bounding box center [748, 233] width 359 height 74
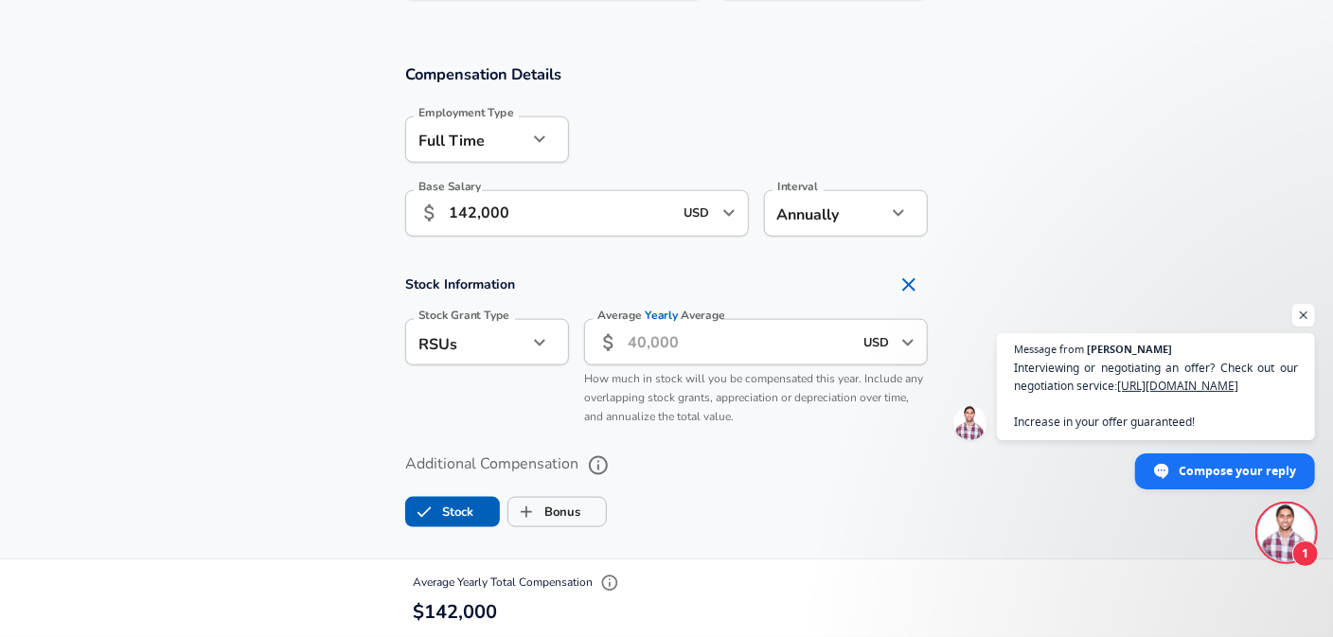
click at [665, 341] on input "Average Yearly Average" at bounding box center [740, 342] width 224 height 46
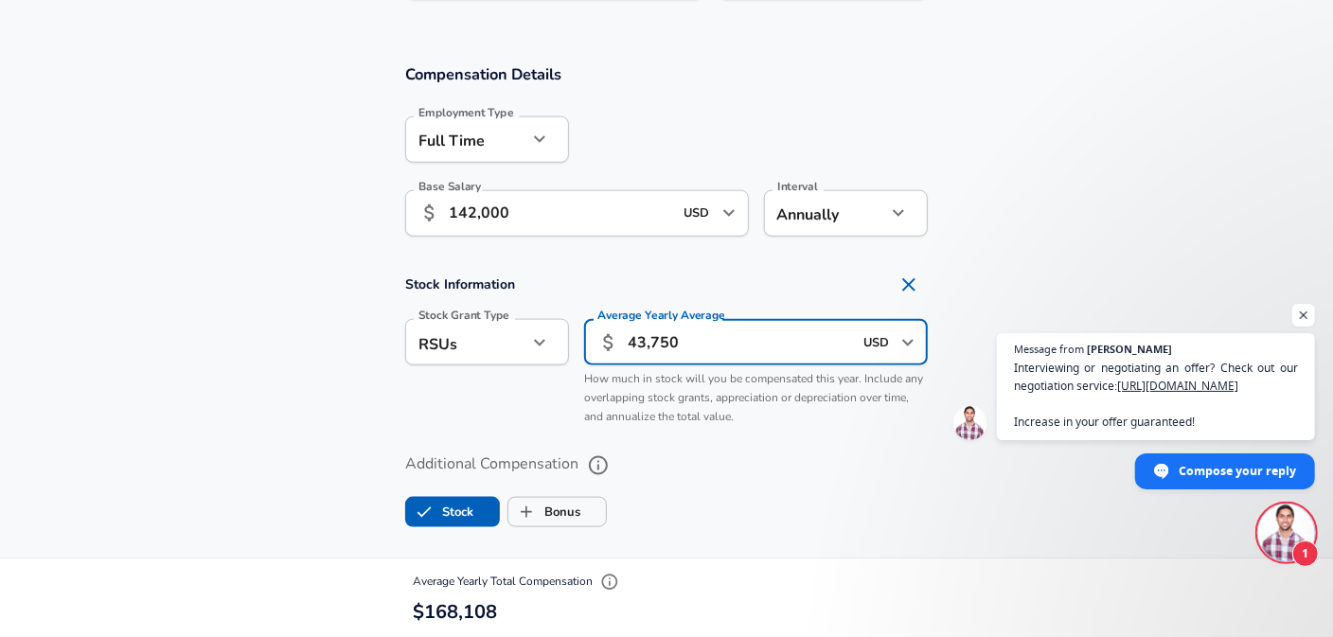
type input "43,750"
click at [796, 288] on h4 "Stock Information" at bounding box center [666, 285] width 523 height 38
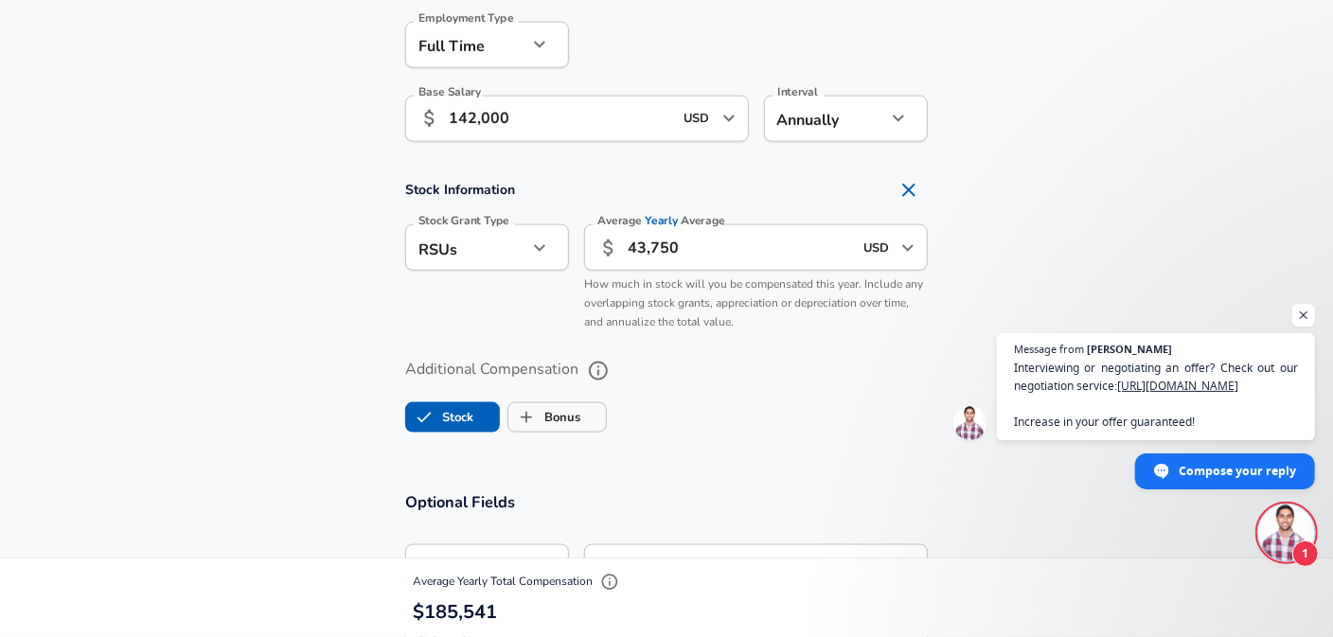
scroll to position [1326, 0]
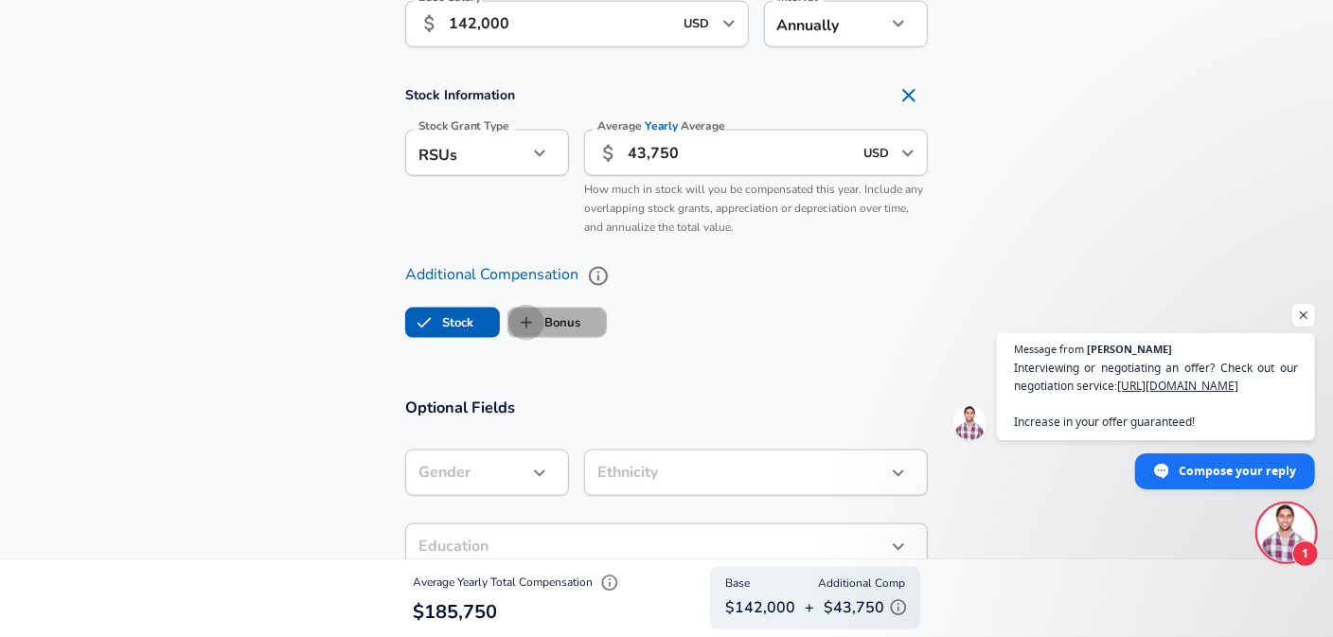
click at [536, 329] on input "Bonus" at bounding box center [526, 323] width 36 height 36
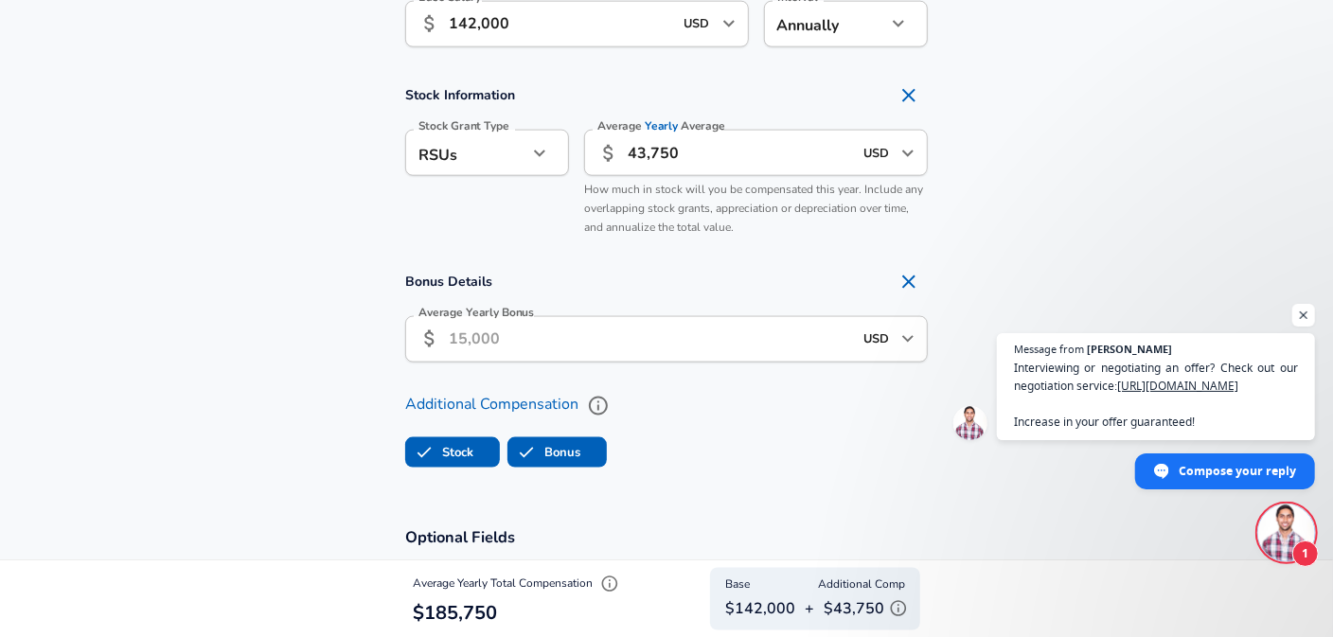
checkbox input "true"
click at [557, 335] on input "Average Yearly Bonus" at bounding box center [650, 339] width 403 height 46
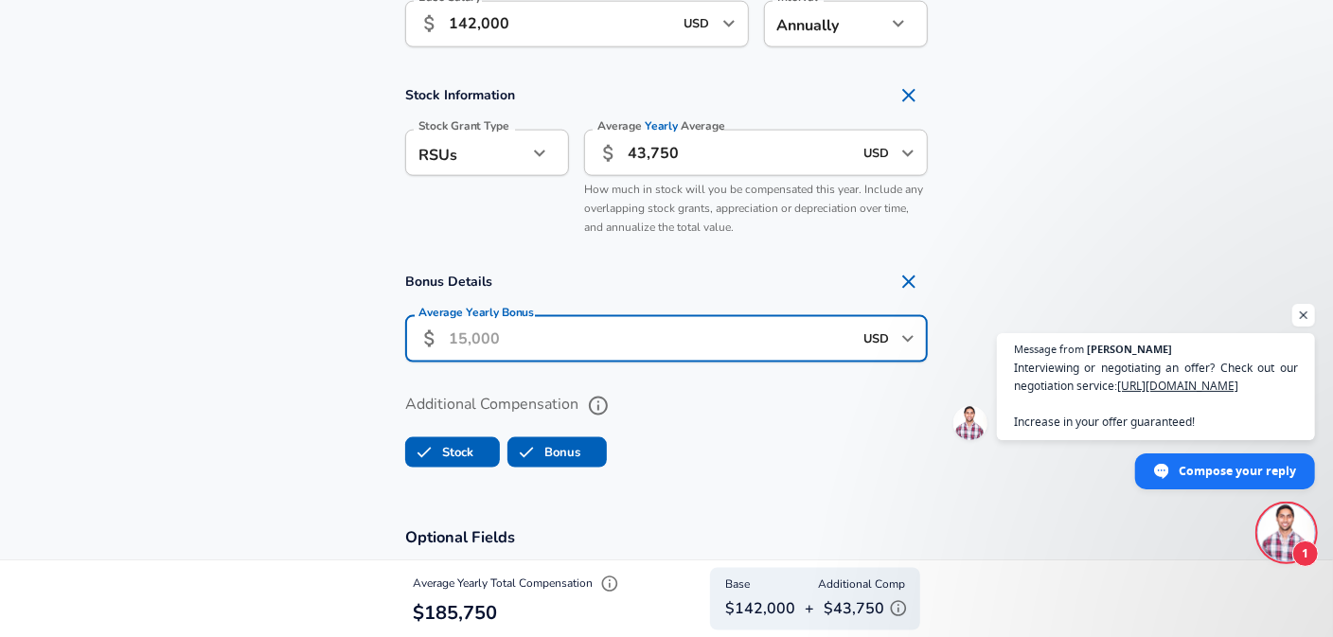
scroll to position [1231, 0]
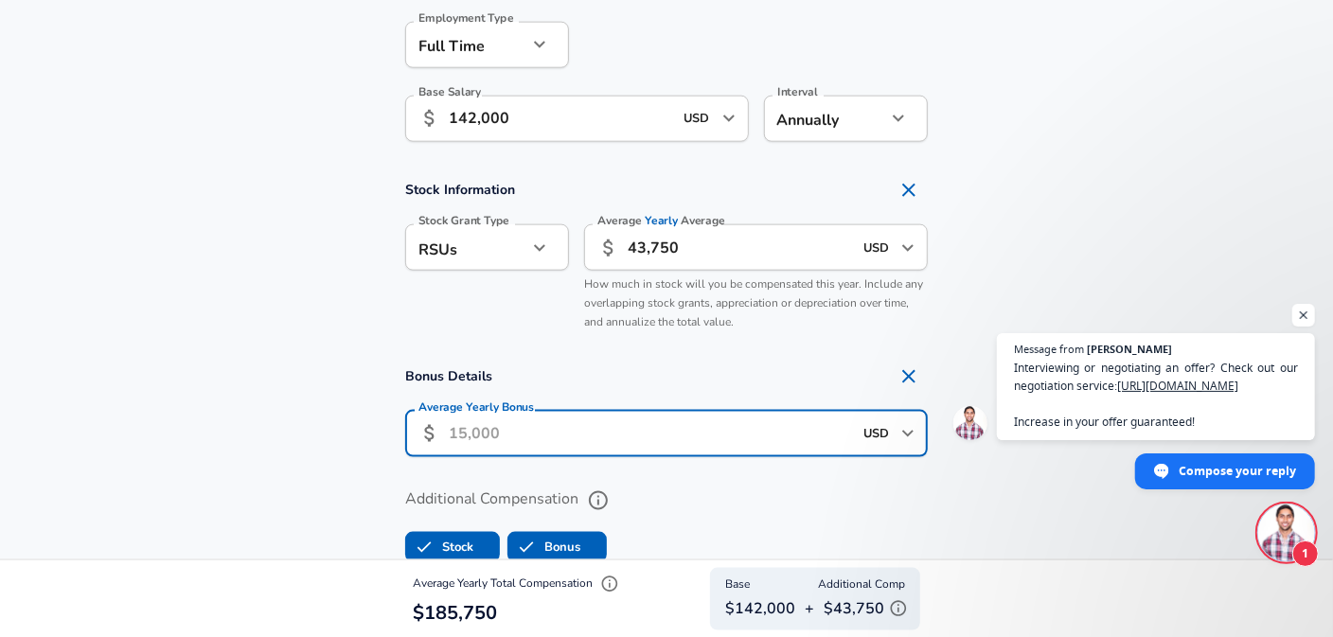
click at [583, 431] on input "Average Yearly Bonus" at bounding box center [650, 434] width 403 height 46
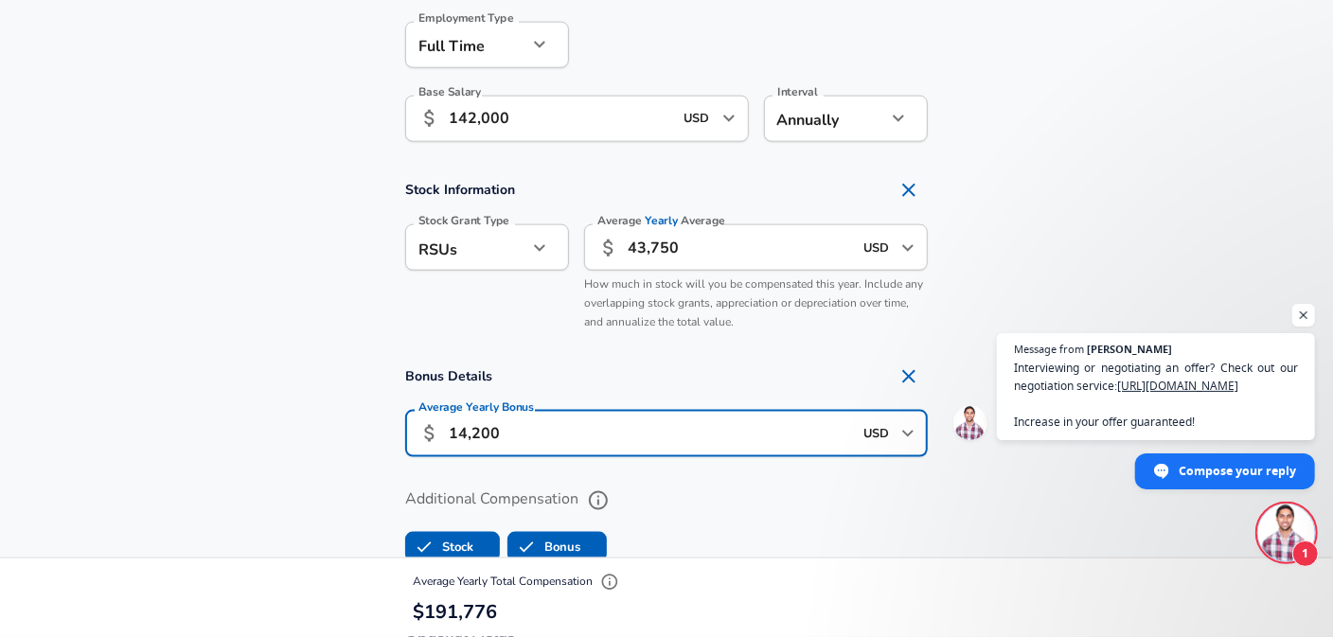
type input "14,200"
click at [652, 471] on div "Additional Compensation Stock Bonus" at bounding box center [667, 520] width 568 height 100
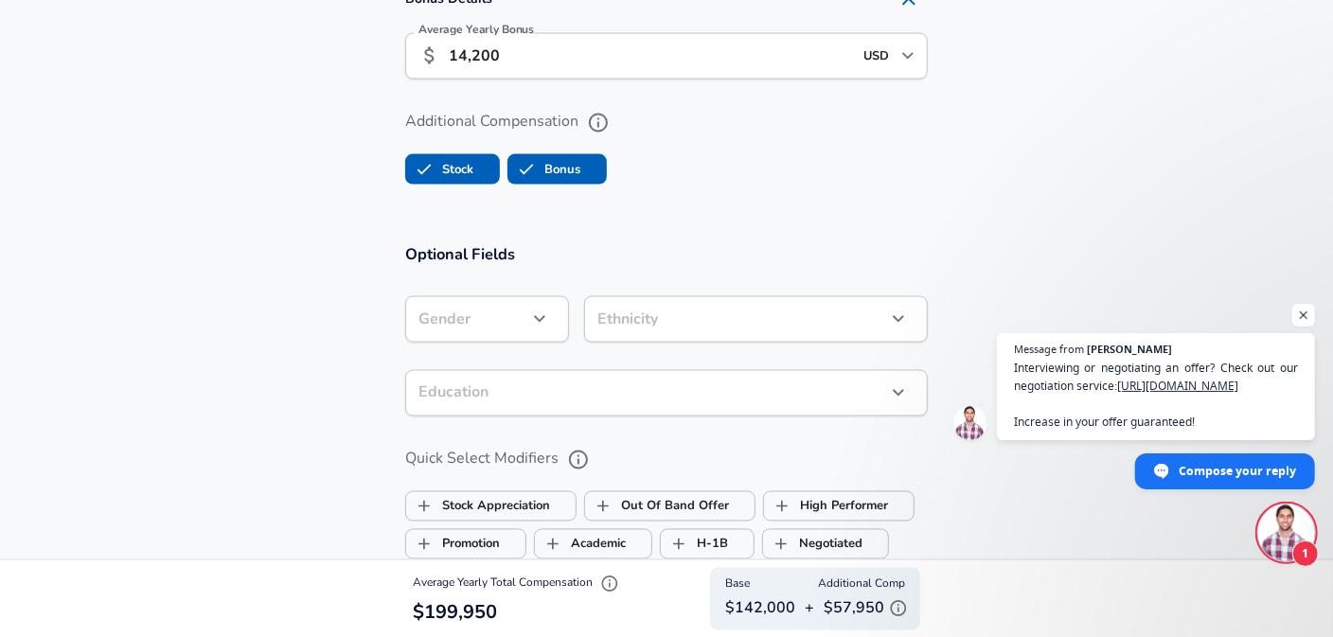
scroll to position [1703, 0]
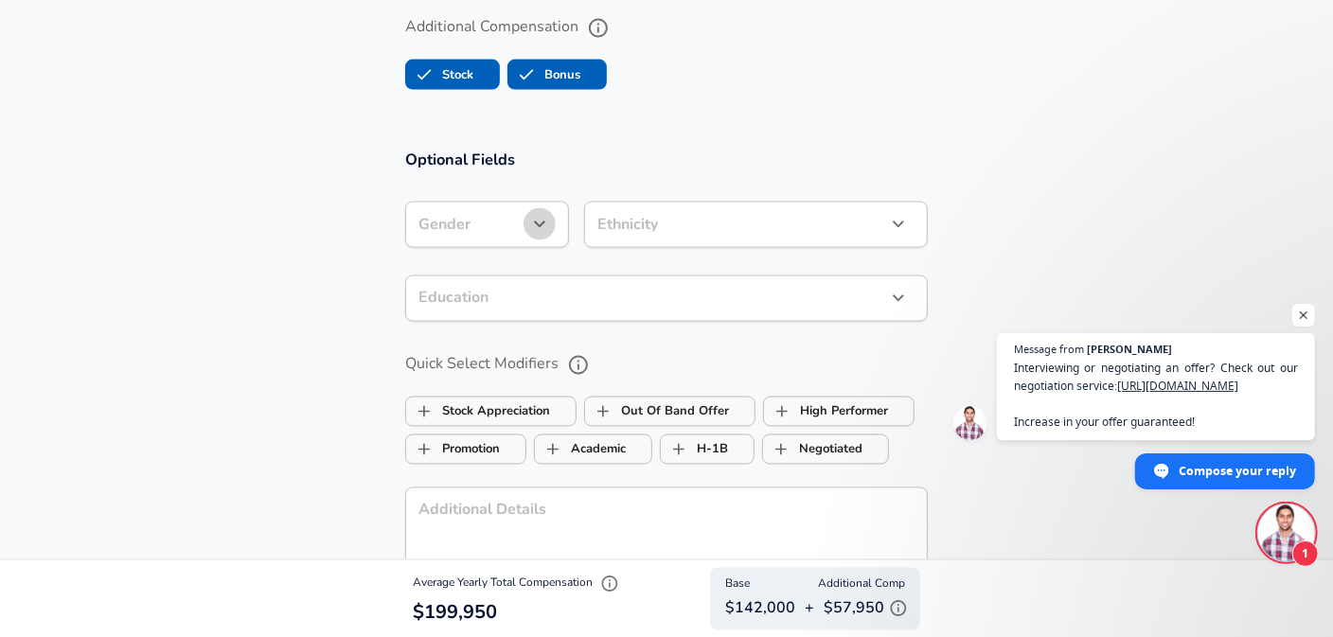
click at [535, 237] on button "button" at bounding box center [540, 224] width 32 height 32
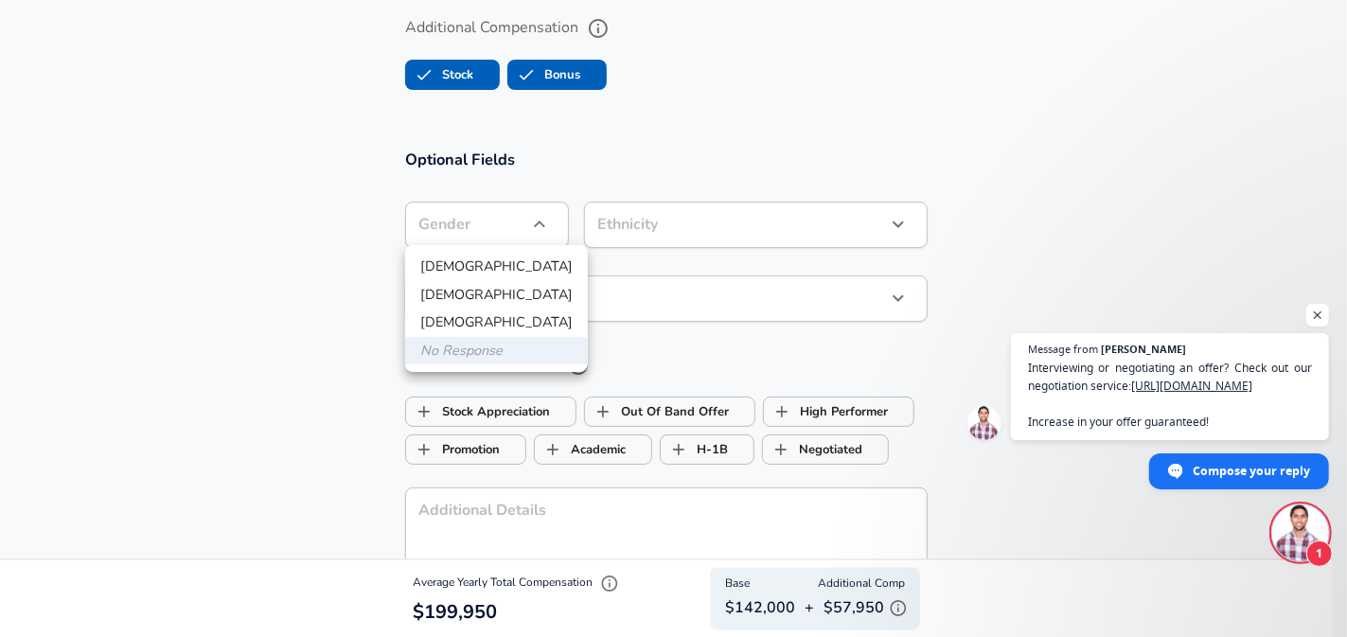
click at [481, 267] on li "[DEMOGRAPHIC_DATA]" at bounding box center [496, 267] width 183 height 28
type input "[DEMOGRAPHIC_DATA]"
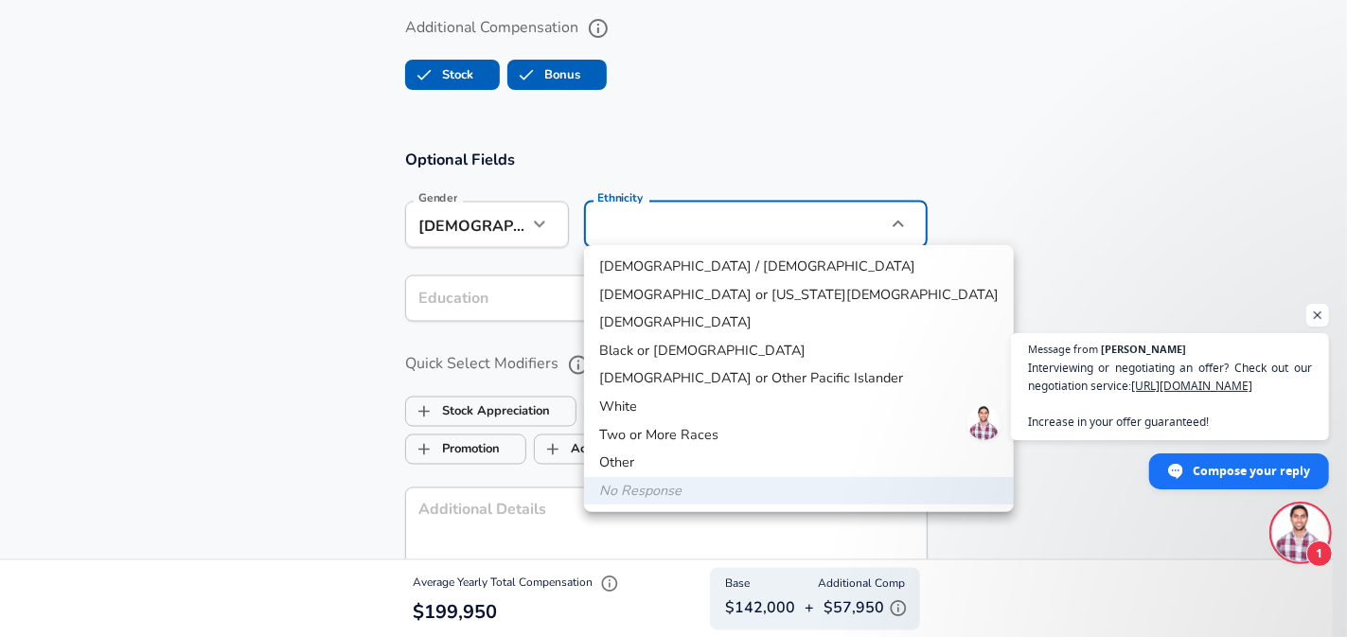
click at [678, 322] on li "[DEMOGRAPHIC_DATA]" at bounding box center [799, 323] width 430 height 28
type input "[DEMOGRAPHIC_DATA]"
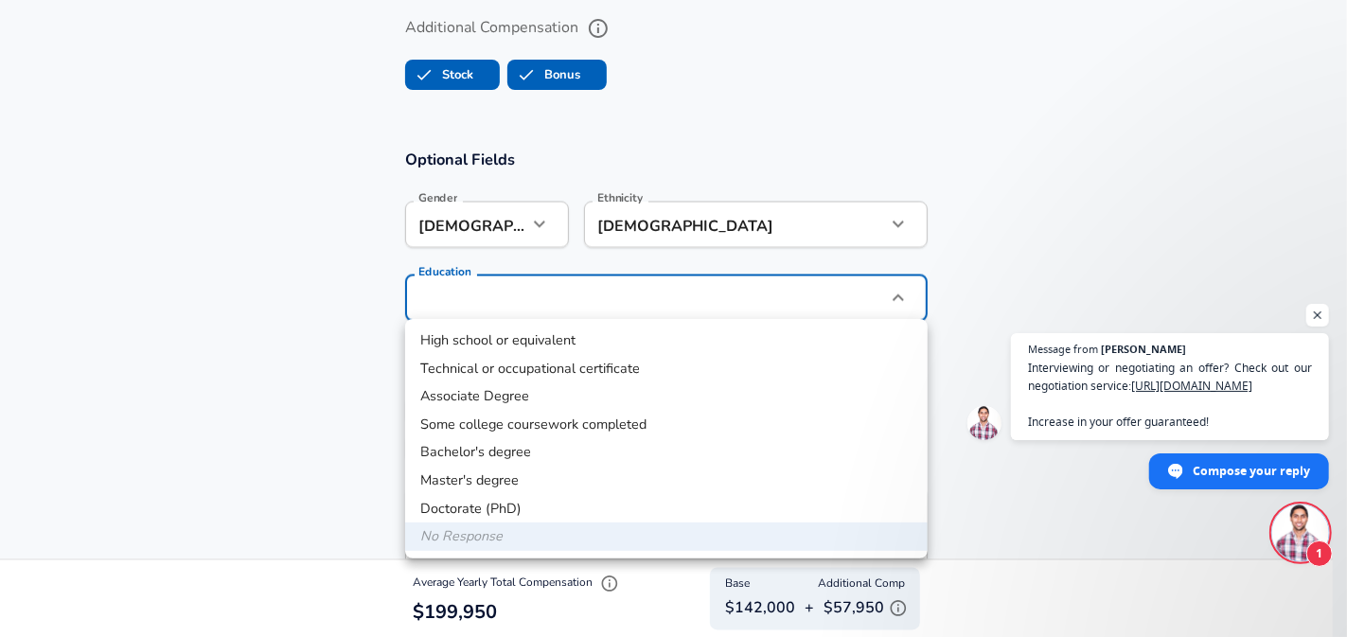
click at [546, 456] on li "Bachelor's degree" at bounding box center [666, 452] width 523 height 28
type input "Bachelors degree"
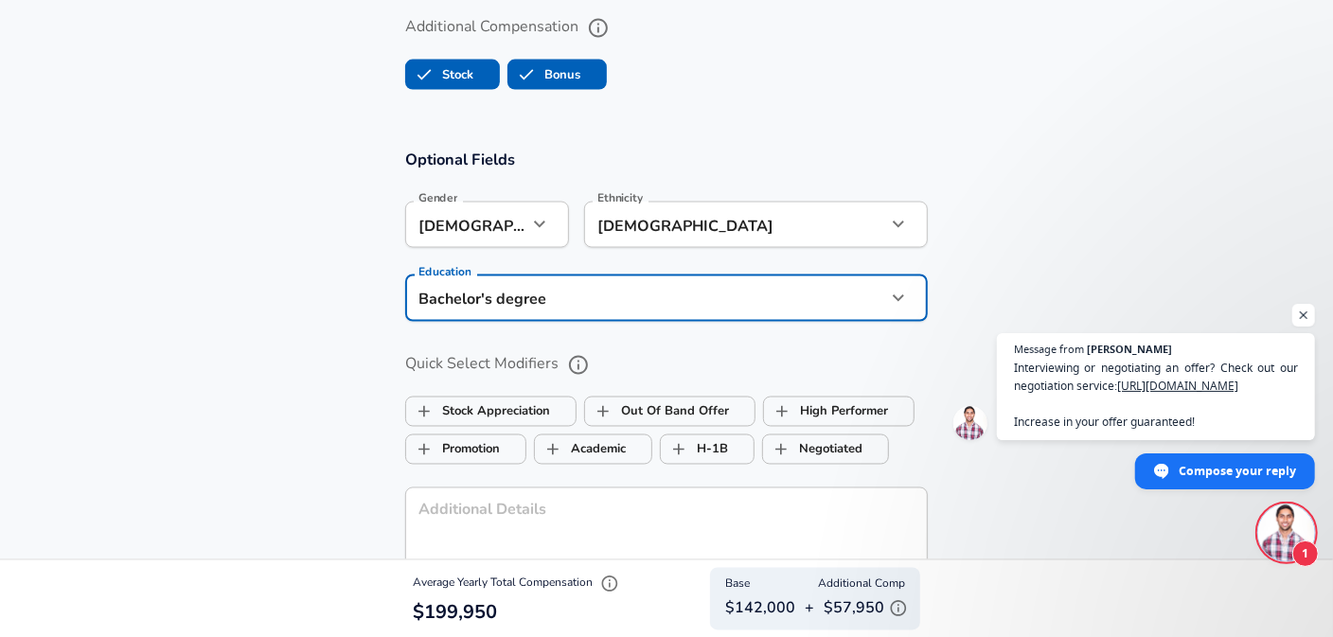
click at [323, 355] on section "Optional Fields Gender [DEMOGRAPHIC_DATA] [DEMOGRAPHIC_DATA] Gender Ethnicity […" at bounding box center [666, 384] width 1333 height 512
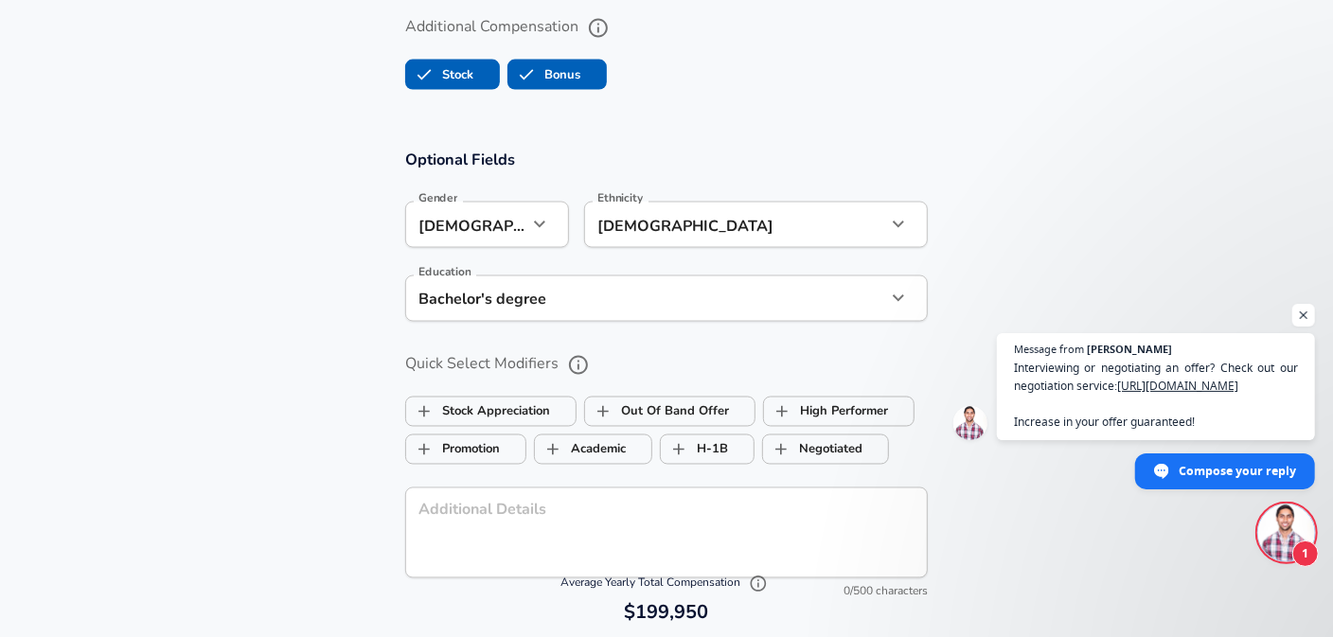
scroll to position [1893, 0]
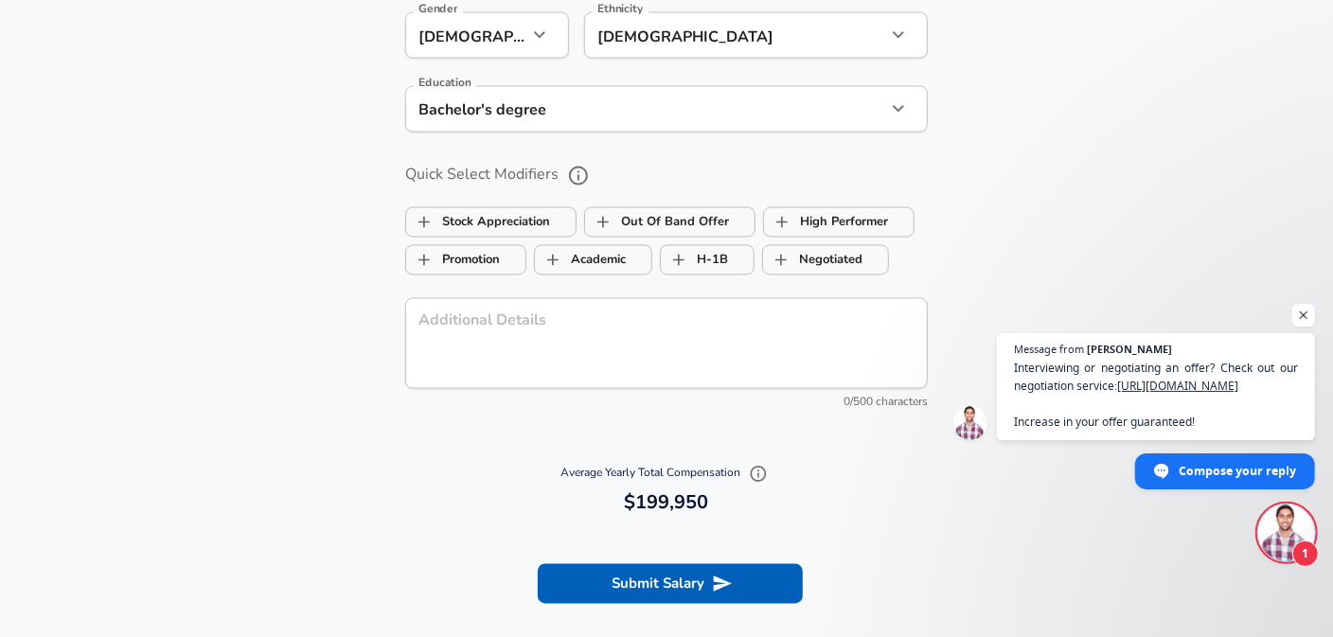
click at [362, 347] on section "Optional Fields Gender [DEMOGRAPHIC_DATA] [DEMOGRAPHIC_DATA] Gender Ethnicity […" at bounding box center [666, 194] width 1333 height 512
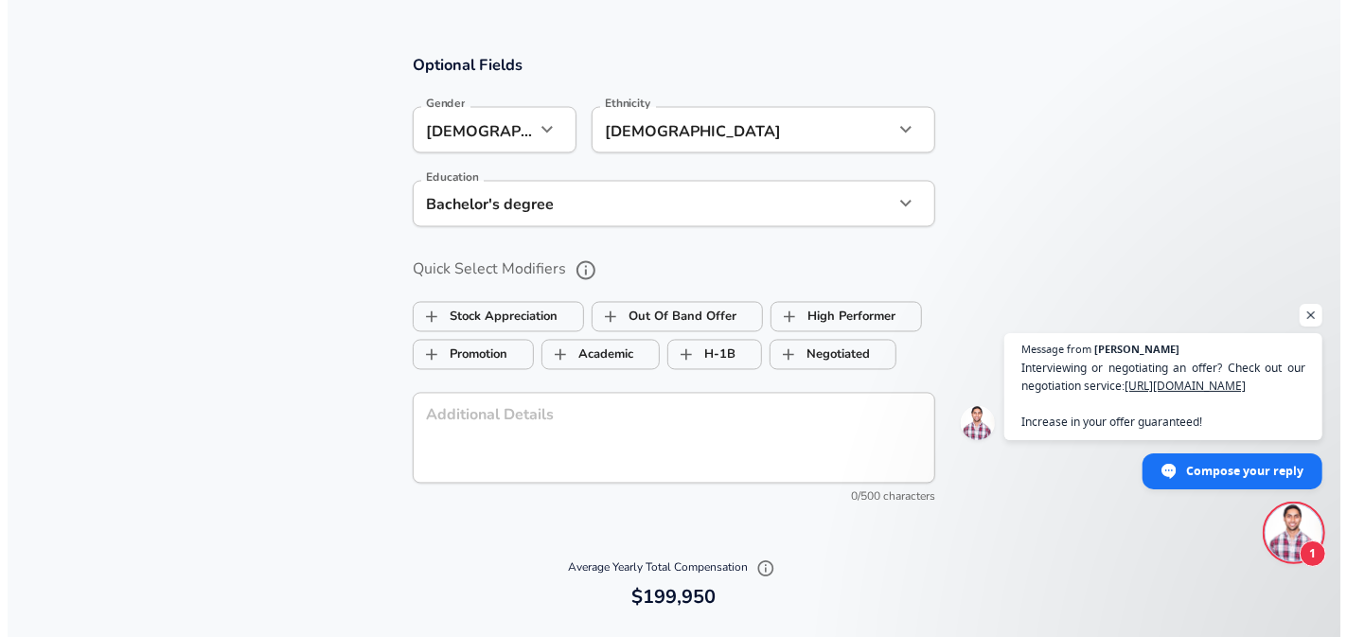
scroll to position [1988, 0]
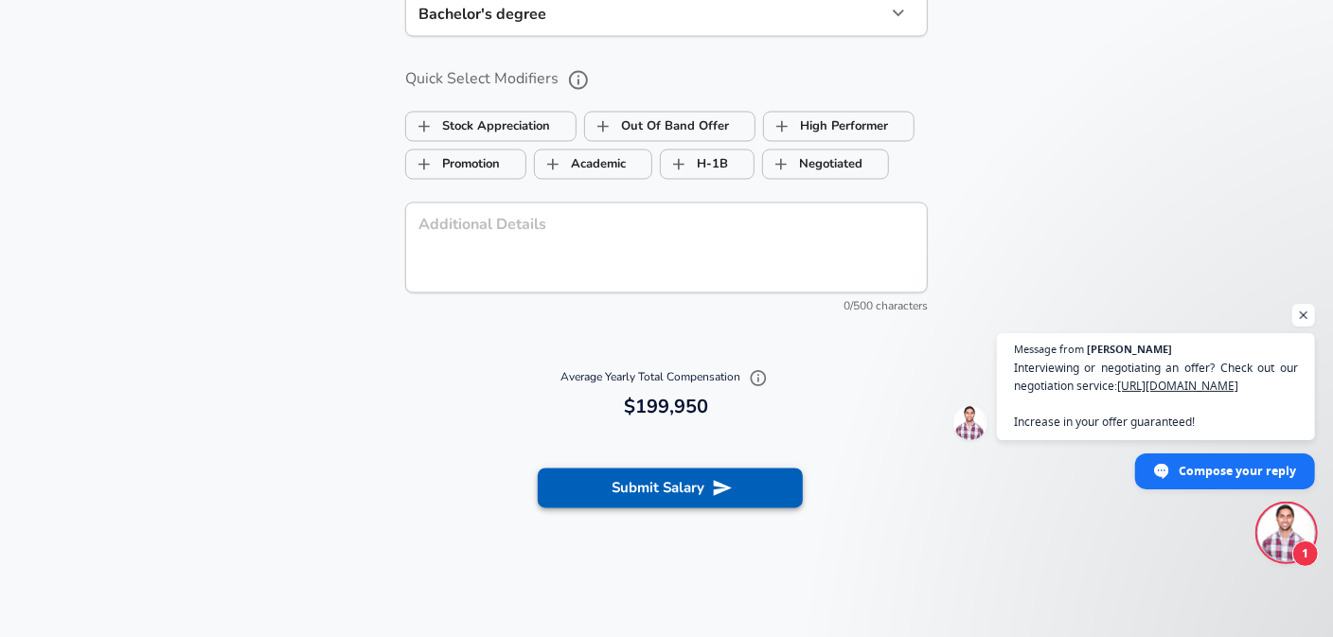
click at [661, 475] on button "Submit Salary" at bounding box center [670, 489] width 265 height 40
